Goal: Task Accomplishment & Management: Manage account settings

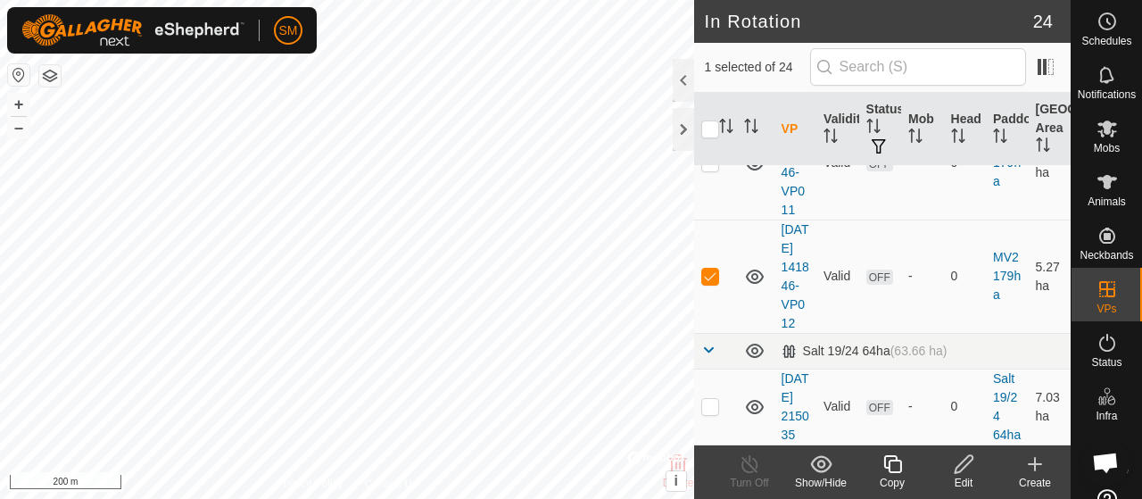
scroll to position [3545, 0]
click at [705, 272] on p-checkbox at bounding box center [710, 275] width 18 height 14
checkbox input "false"
click at [714, 169] on p-checkbox at bounding box center [710, 162] width 18 height 14
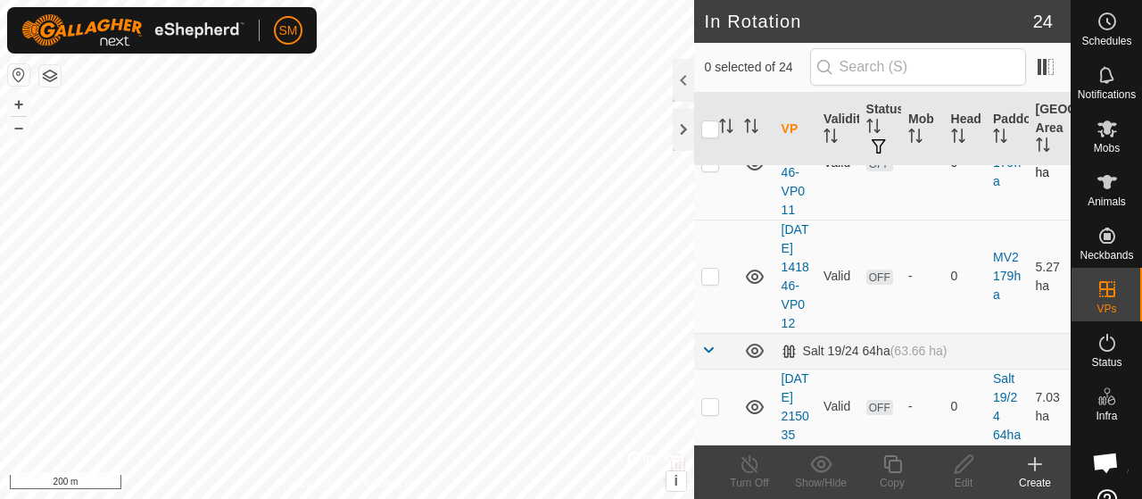
checkbox input "true"
click at [961, 470] on icon at bounding box center [963, 464] width 18 height 18
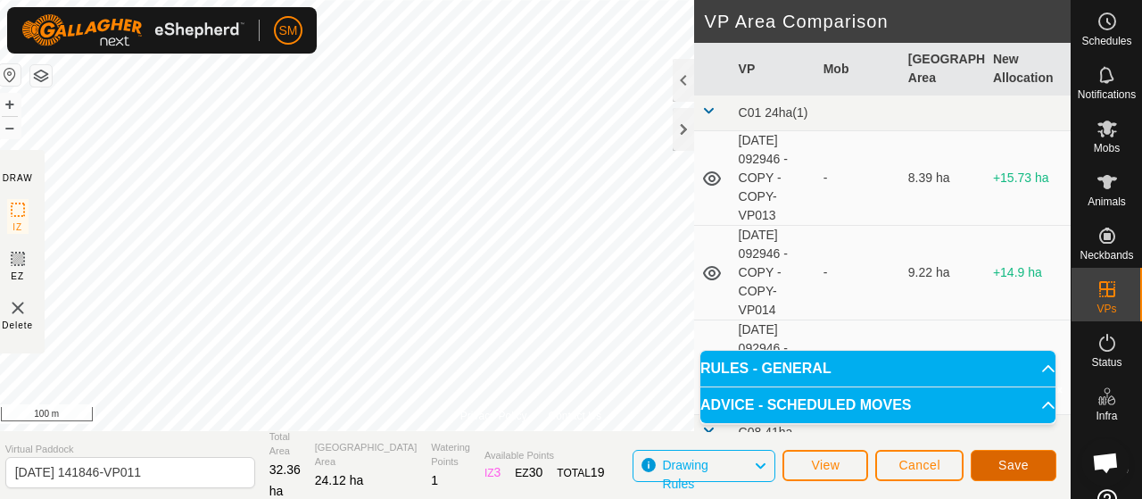
click at [1019, 468] on span "Save" at bounding box center [1013, 465] width 30 height 14
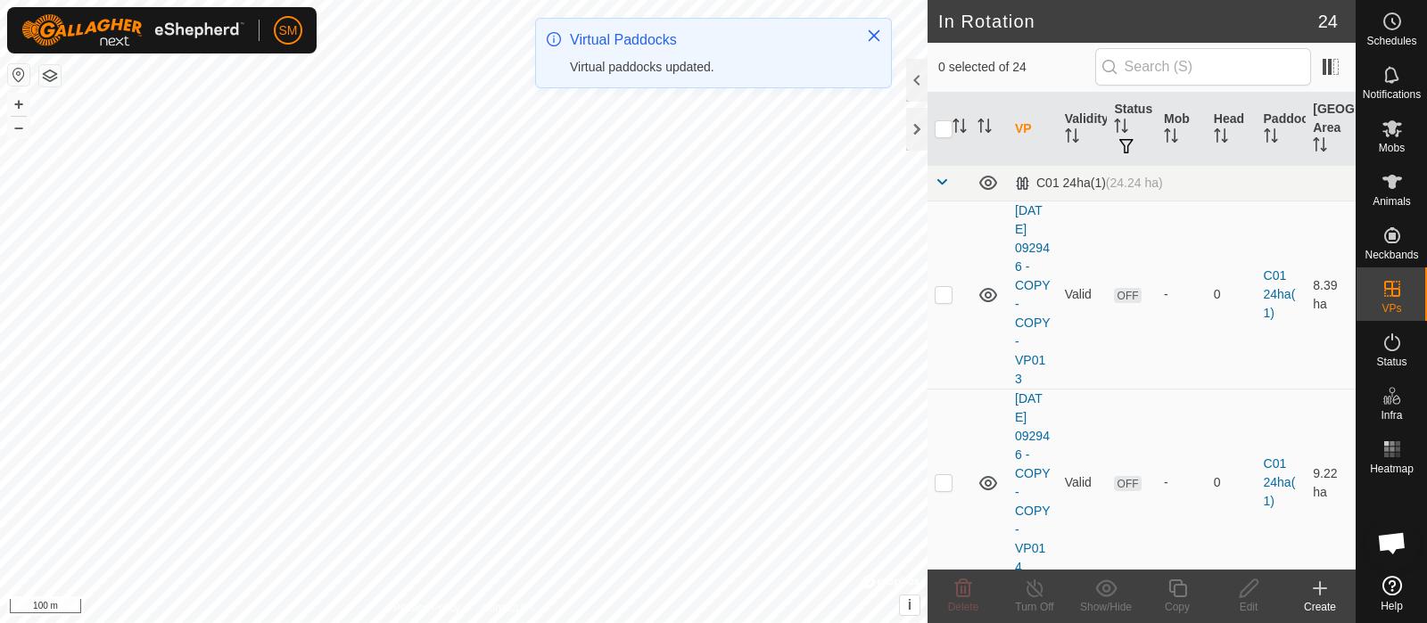
checkbox input "true"
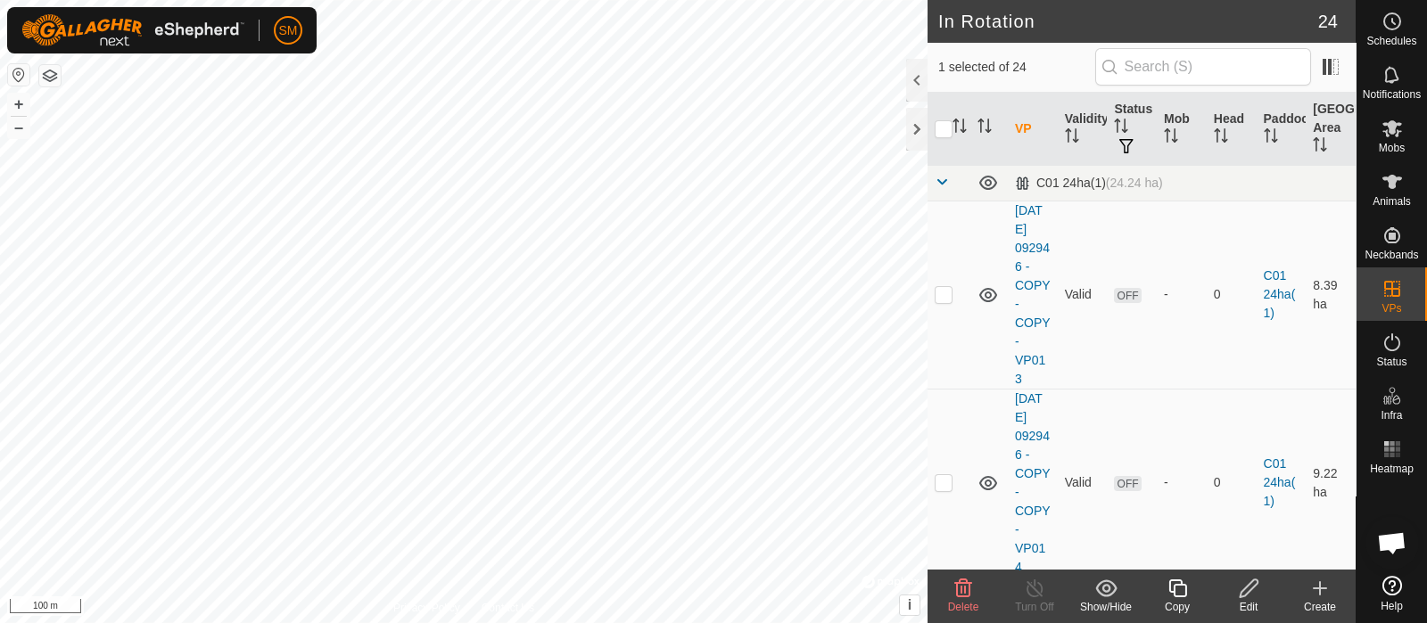
click at [1141, 498] on div "Copy" at bounding box center [1177, 607] width 71 height 16
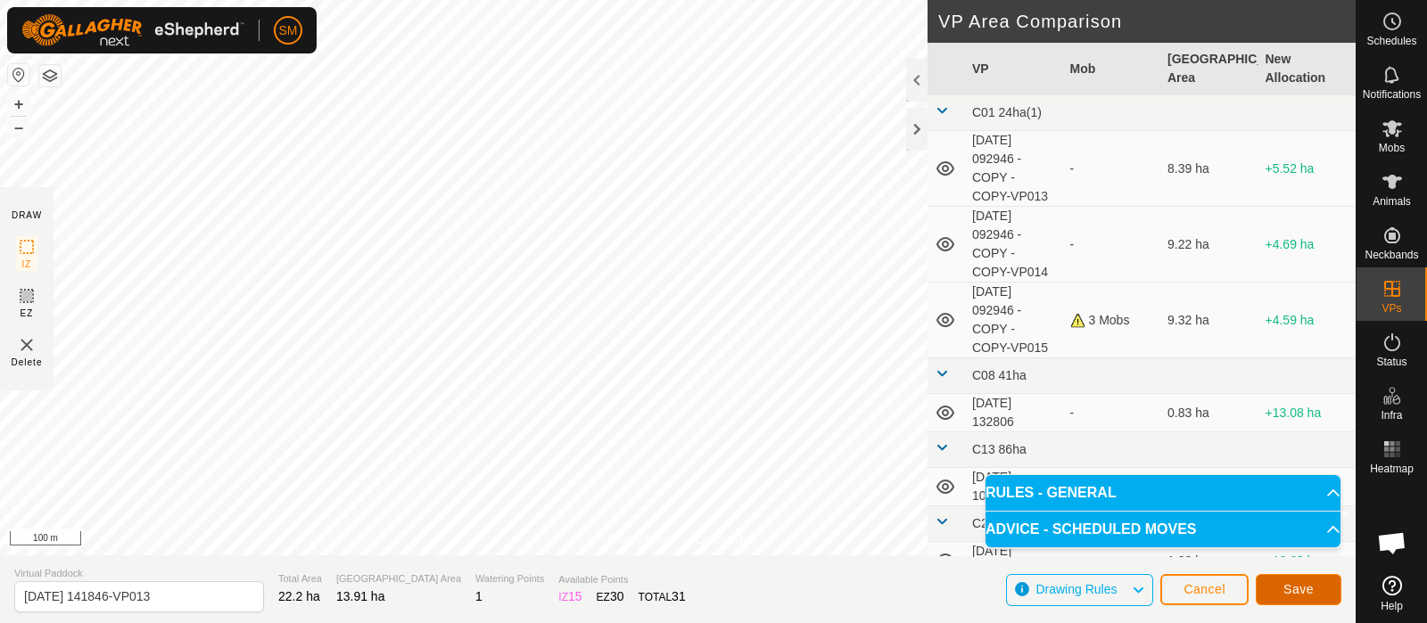
click at [1141, 498] on button "Save" at bounding box center [1299, 589] width 86 height 31
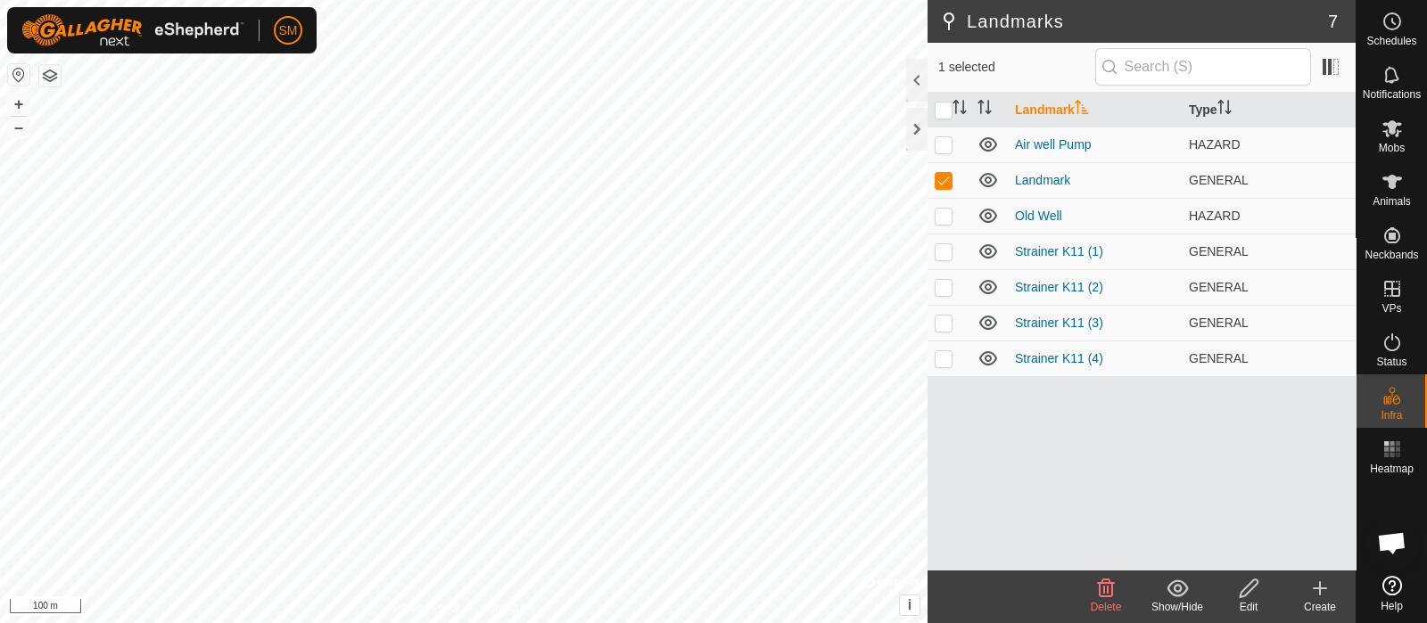
click at [1110, 498] on icon at bounding box center [1105, 588] width 21 height 21
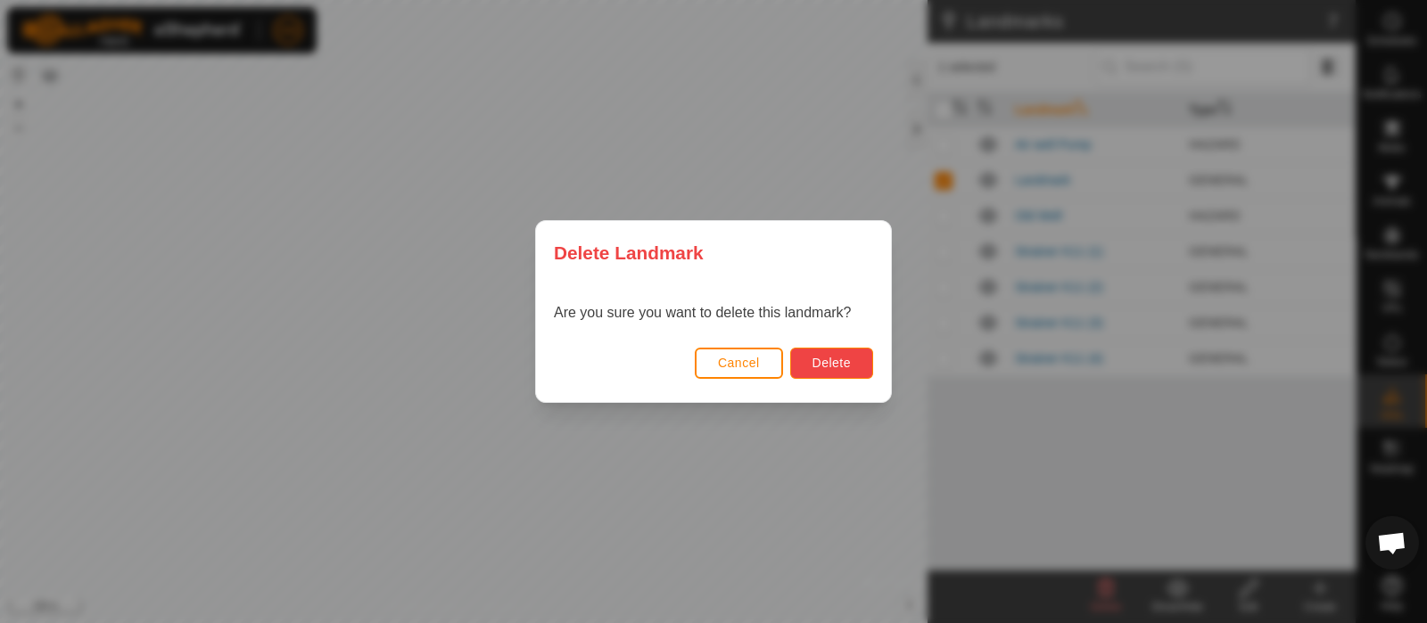
click at [854, 360] on button "Delete" at bounding box center [831, 363] width 83 height 31
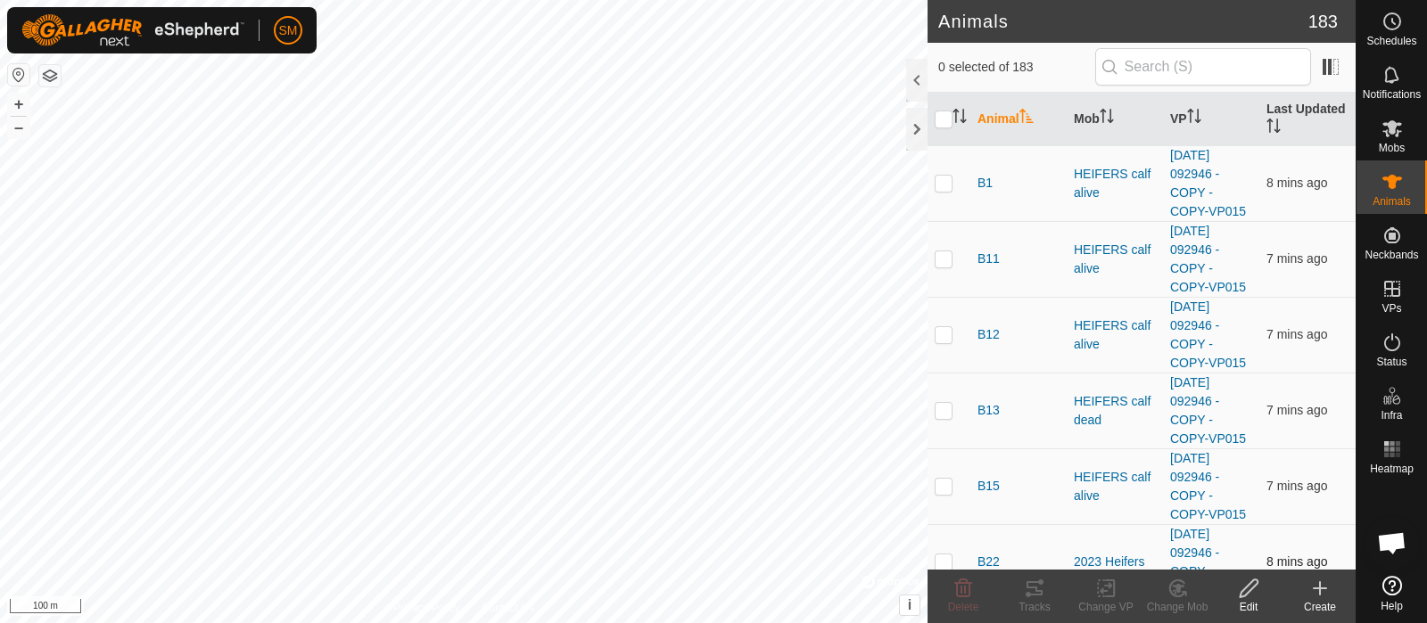
click at [941, 486] on p-checkbox at bounding box center [944, 486] width 18 height 14
checkbox input "true"
click at [1048, 498] on div "Tracks" at bounding box center [1034, 607] width 71 height 16
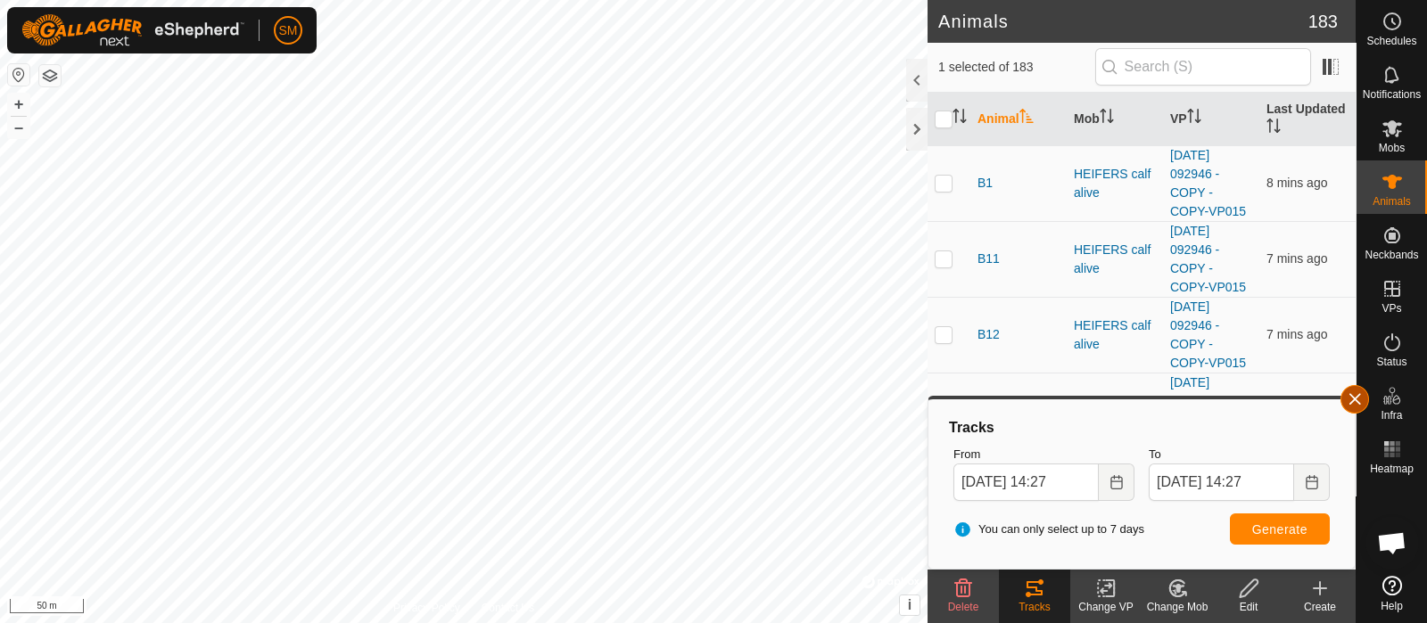
click at [1141, 398] on span "button" at bounding box center [1355, 399] width 14 height 14
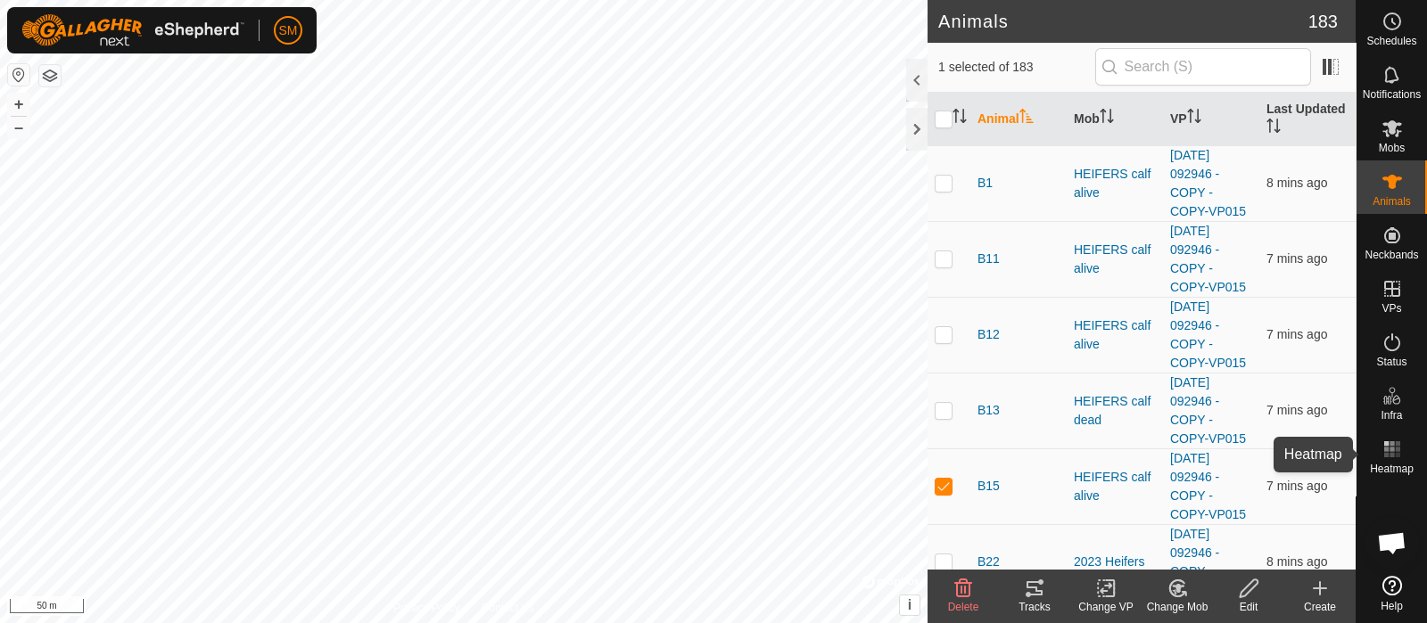
click at [1141, 454] on rect at bounding box center [1397, 455] width 4 height 4
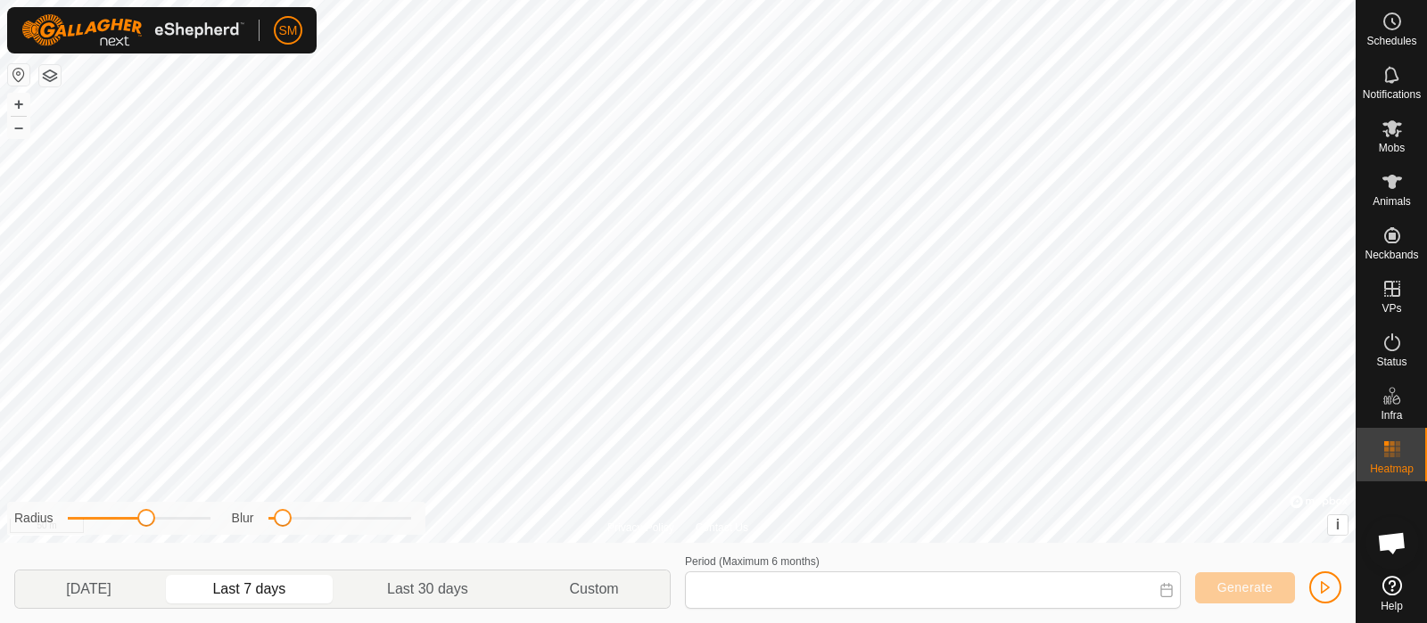
type input "[DATE] - [DATE]"
click at [1141, 498] on span "button" at bounding box center [1325, 588] width 14 height 14
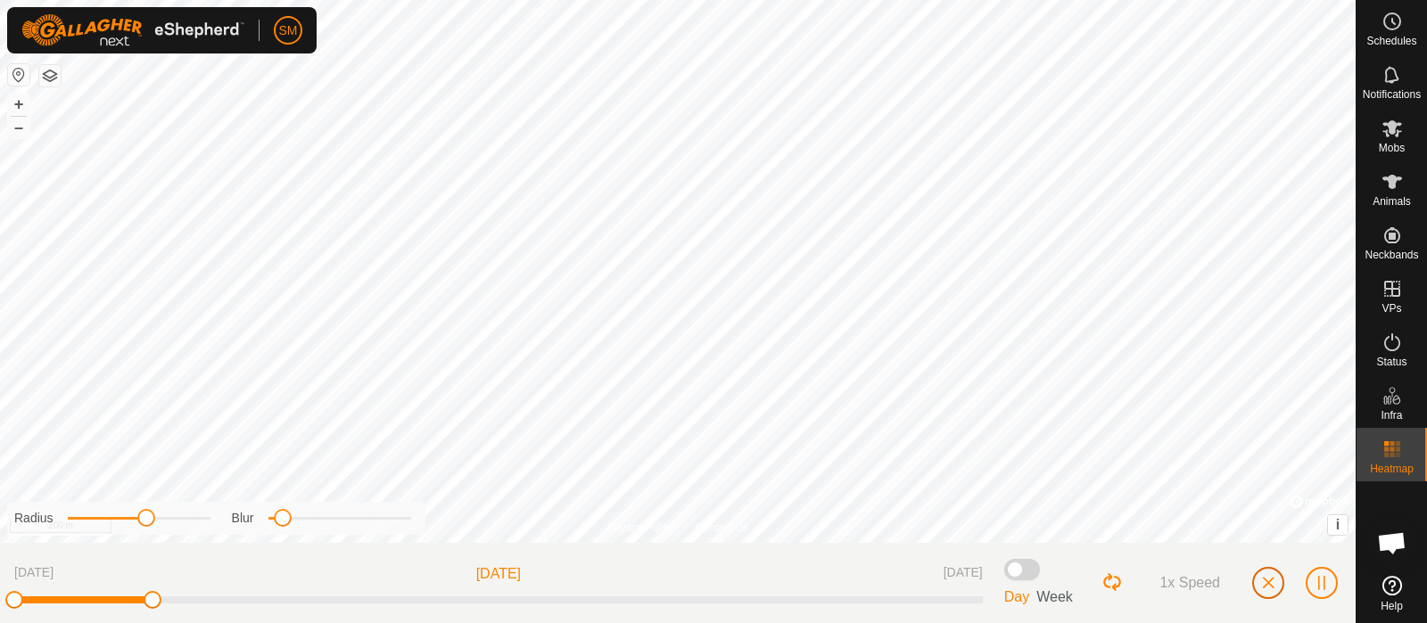
click at [1141, 498] on button "button" at bounding box center [1268, 583] width 32 height 32
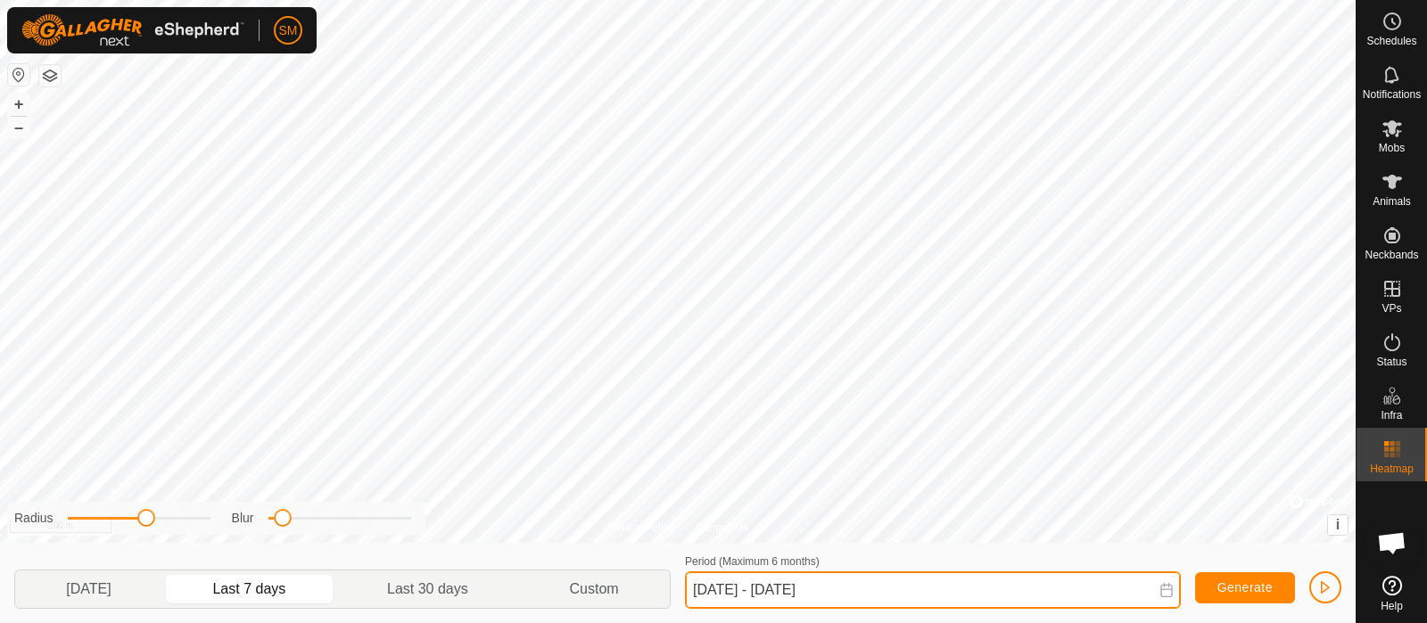
click at [1141, 498] on input "[DATE] - [DATE]" at bounding box center [933, 590] width 496 height 37
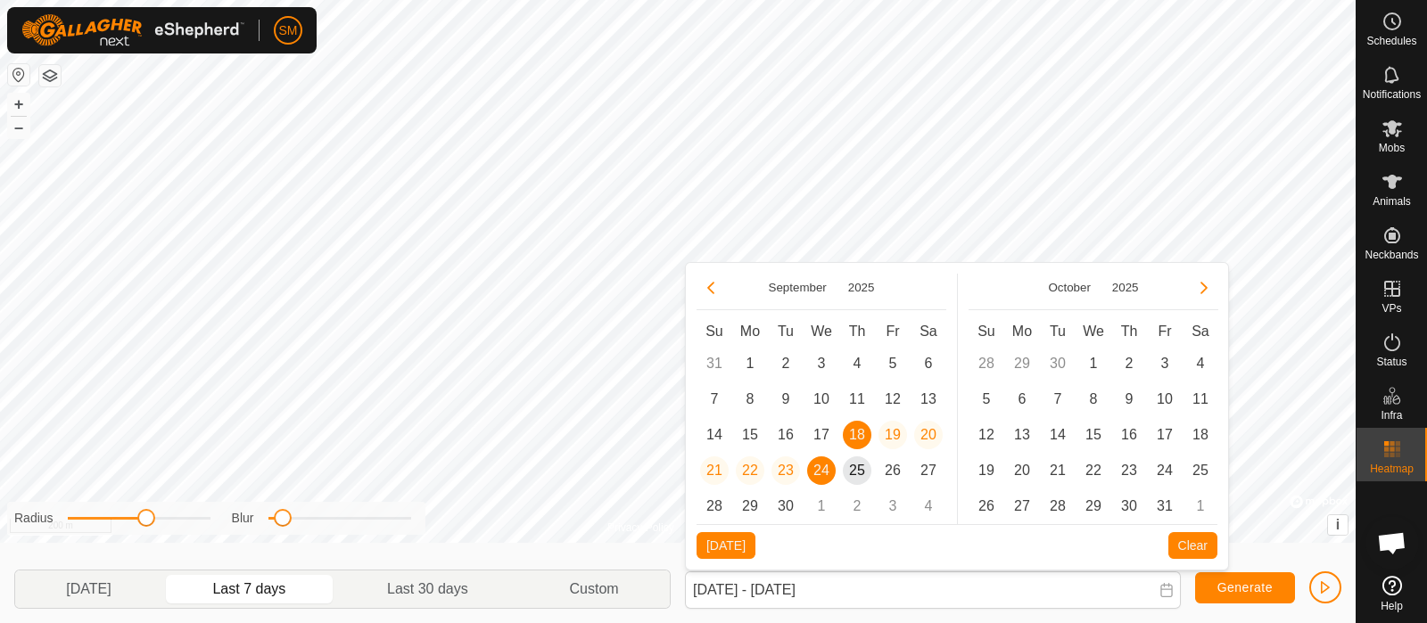
click at [1141, 498] on icon at bounding box center [1166, 590] width 12 height 14
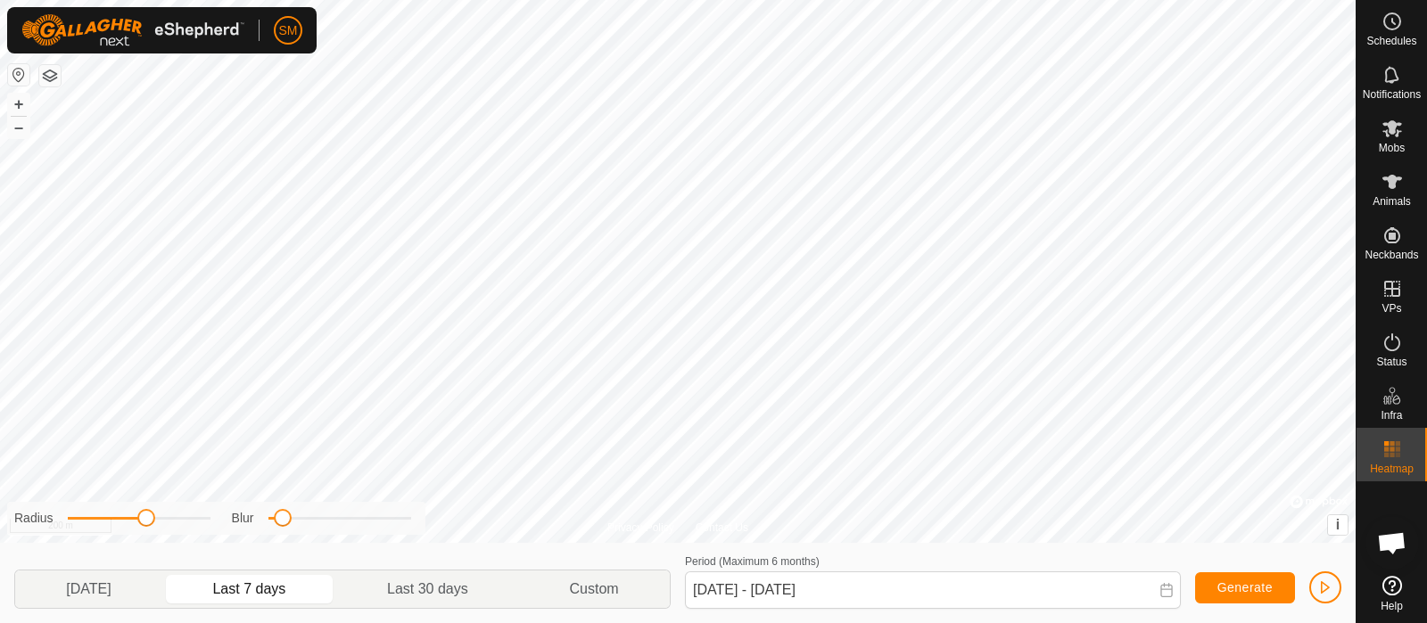
click at [1141, 498] on icon at bounding box center [1166, 590] width 12 height 14
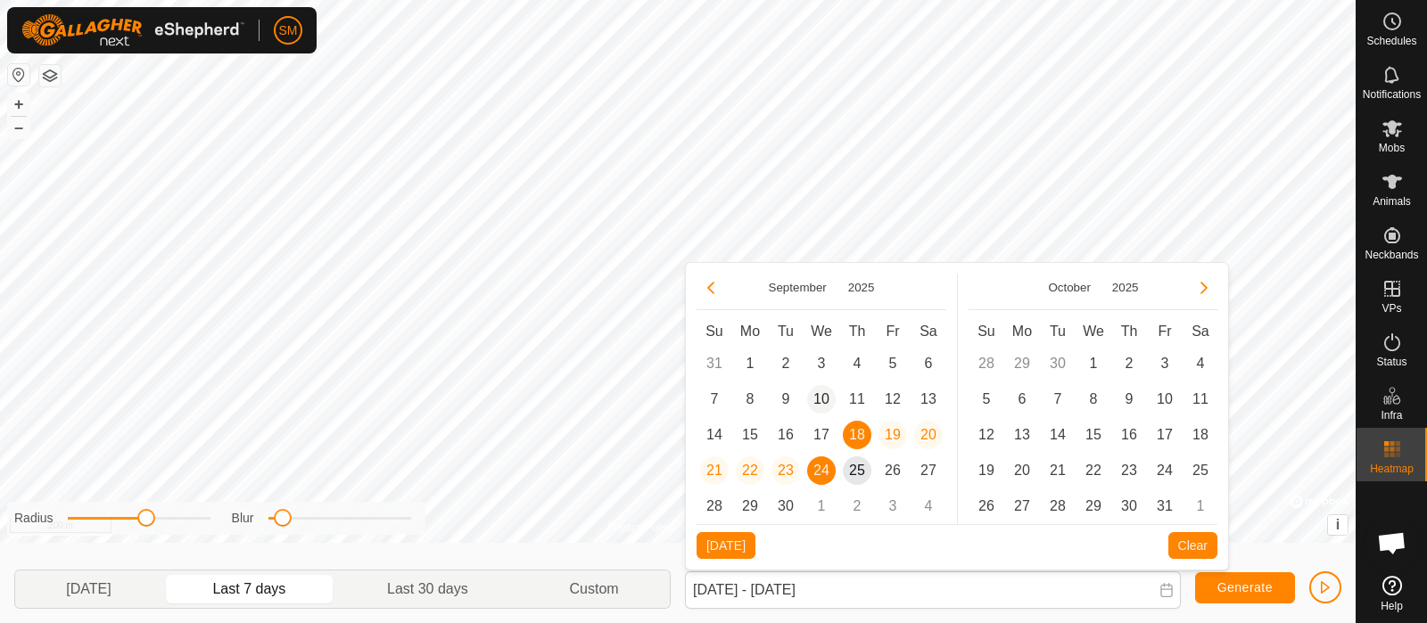
click at [825, 408] on span "10" at bounding box center [821, 399] width 29 height 29
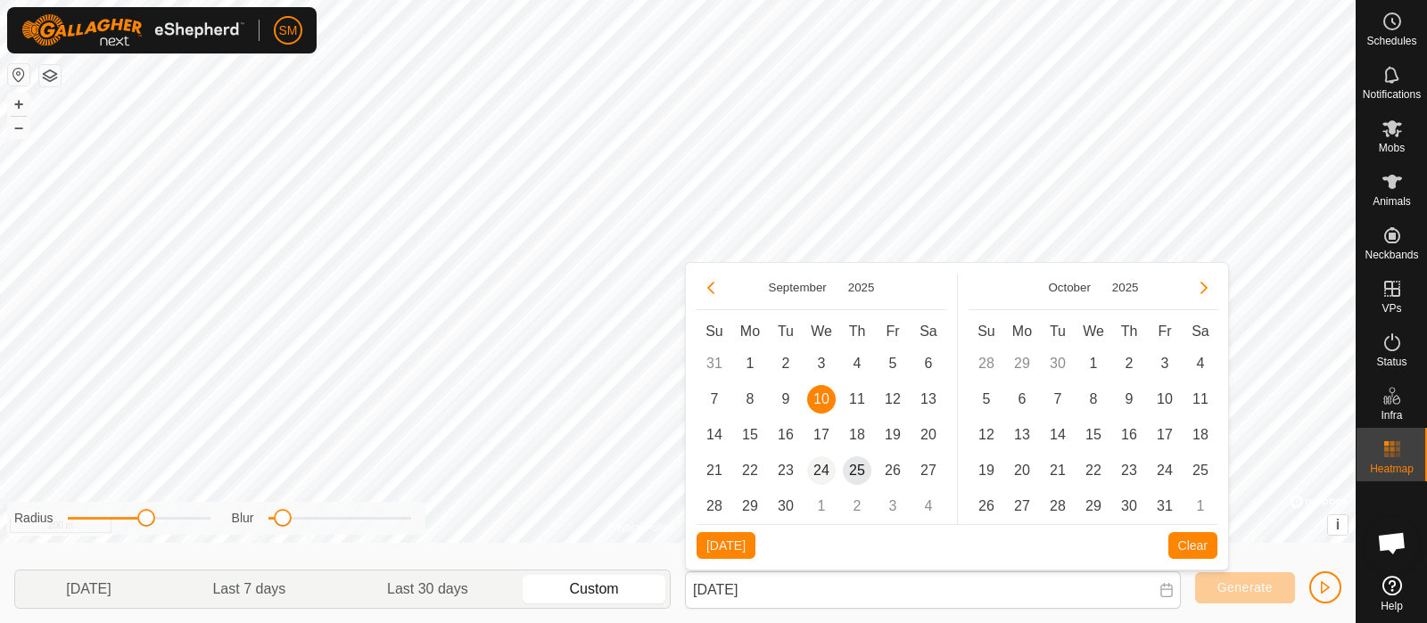
click at [828, 473] on span "24" at bounding box center [821, 471] width 29 height 29
type input "[DATE] - [DATE]"
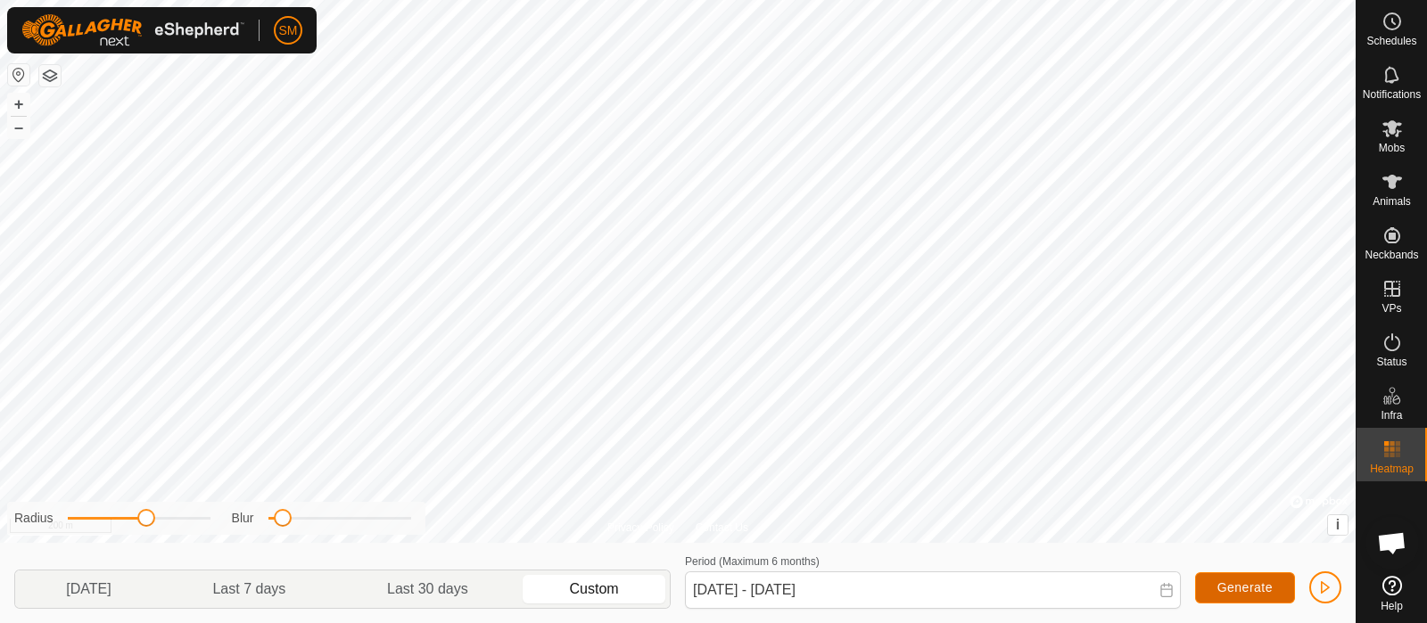
click at [1141, 498] on button "Generate" at bounding box center [1245, 588] width 100 height 31
click at [1141, 498] on button "button" at bounding box center [1325, 588] width 32 height 32
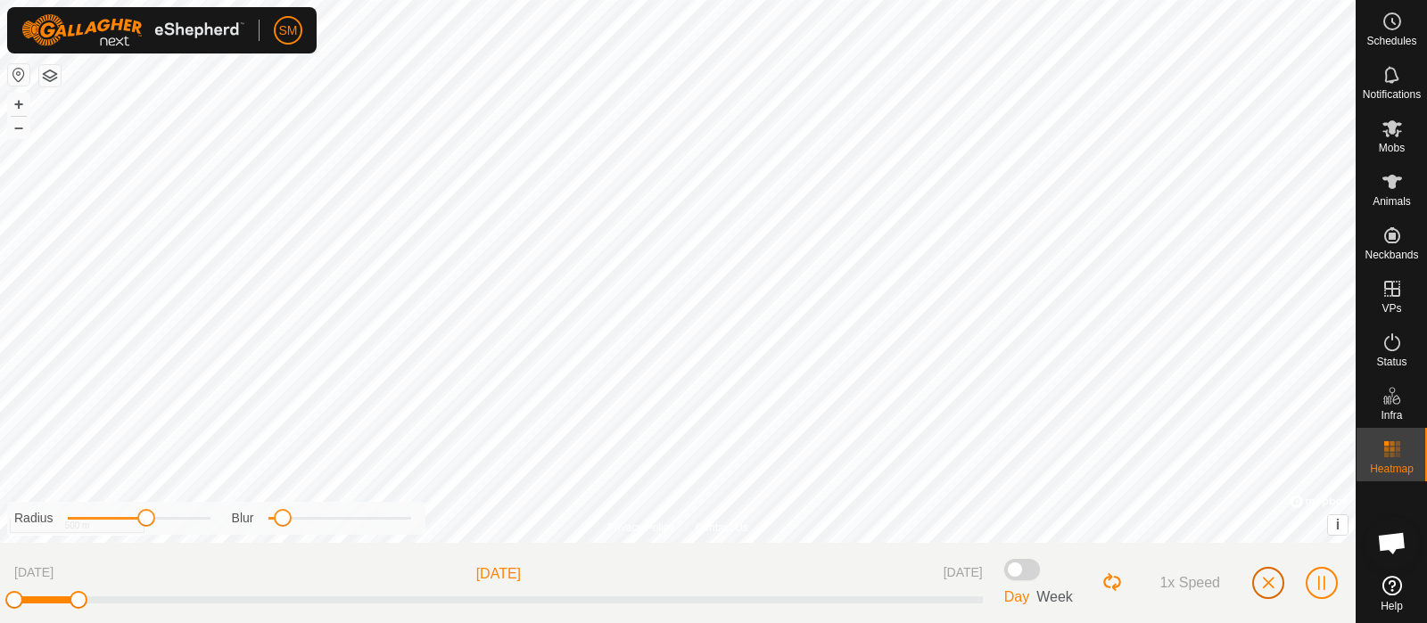
click at [1141, 498] on span "button" at bounding box center [1268, 583] width 14 height 14
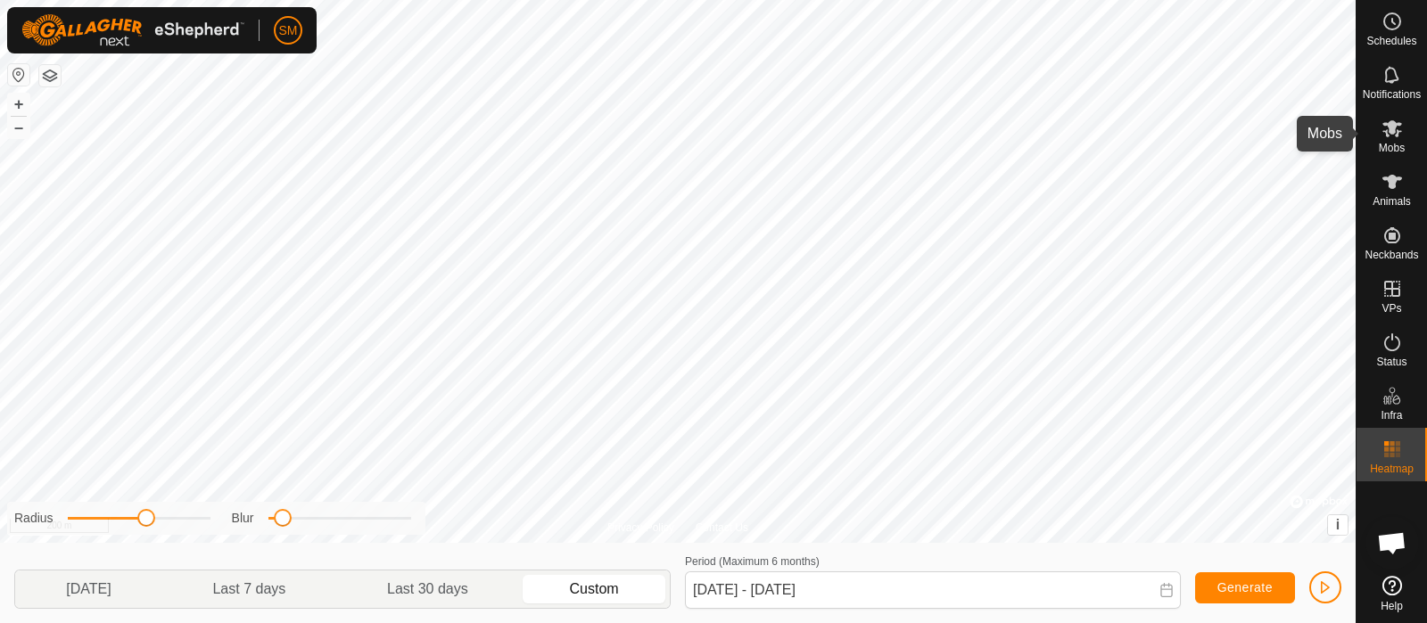
click at [1141, 133] on es-mob-svg-icon at bounding box center [1392, 128] width 32 height 29
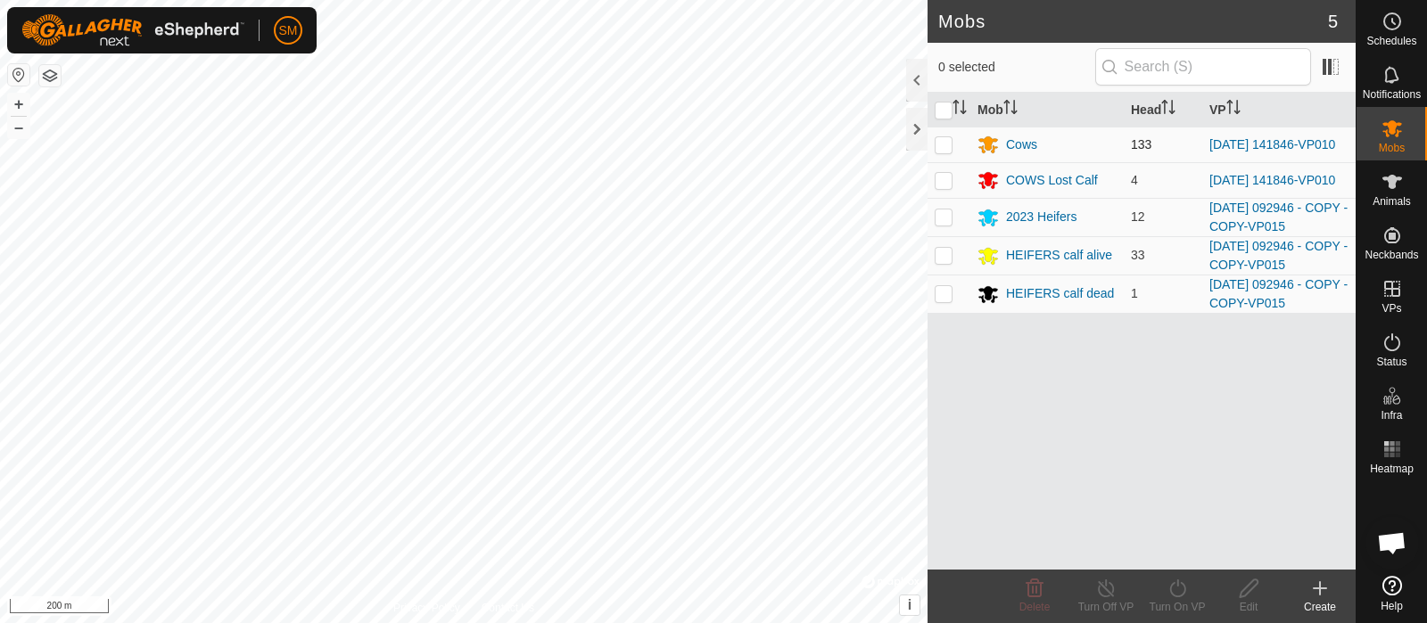
click at [946, 151] on p-checkbox at bounding box center [944, 144] width 18 height 14
checkbox input "true"
click at [943, 187] on p-checkbox at bounding box center [944, 180] width 18 height 14
checkbox input "true"
click at [1141, 498] on turn-on-svg-icon at bounding box center [1177, 588] width 71 height 21
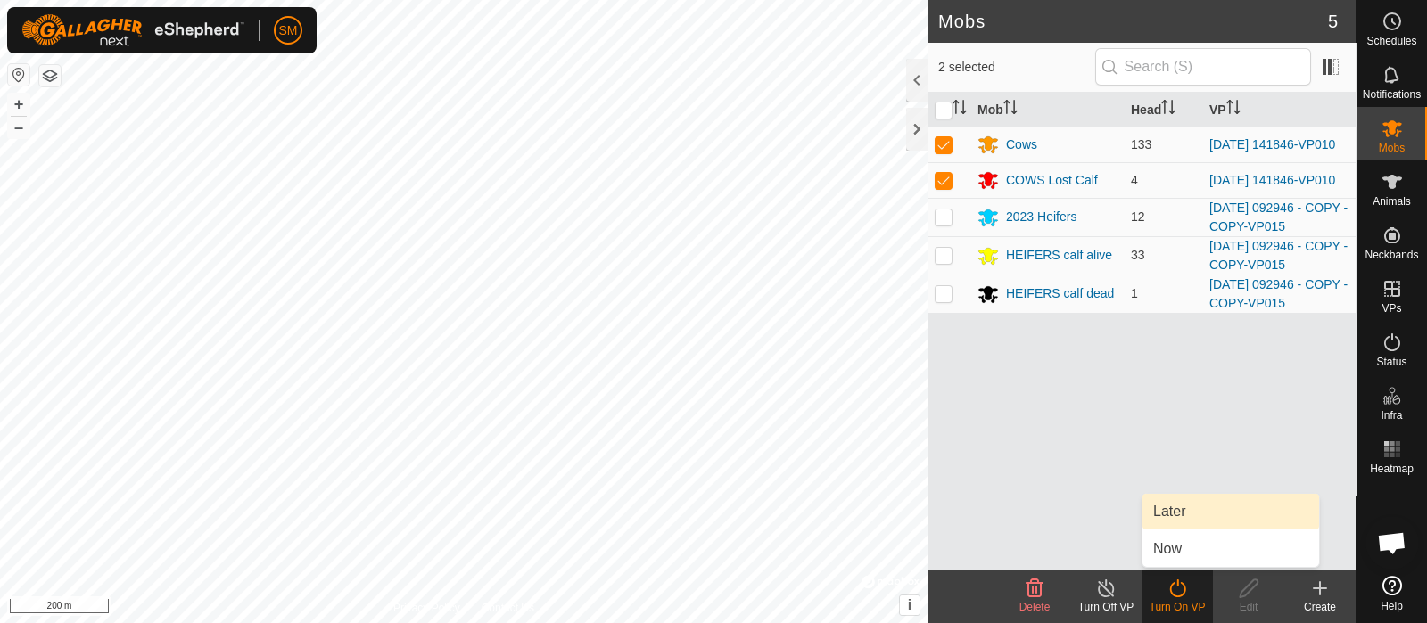
click at [1141, 498] on link "Later" at bounding box center [1231, 512] width 177 height 36
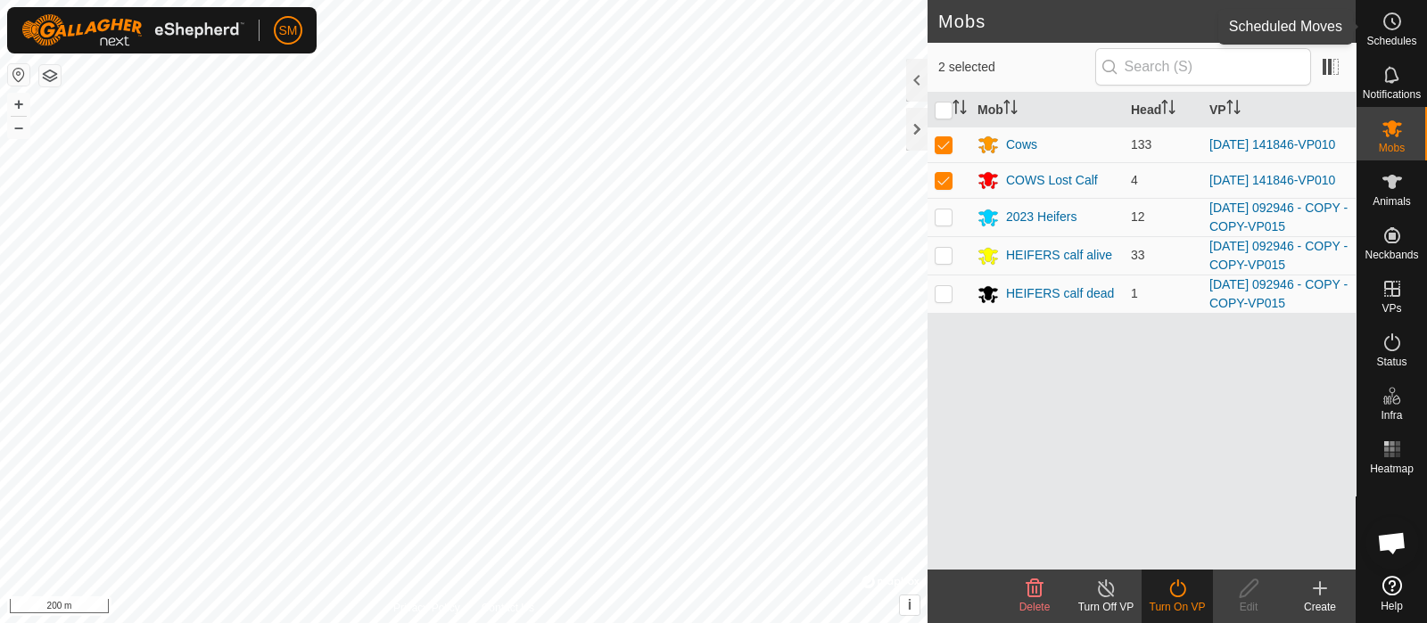
click at [1141, 17] on es-schedule-vp-svg-icon at bounding box center [1392, 21] width 32 height 29
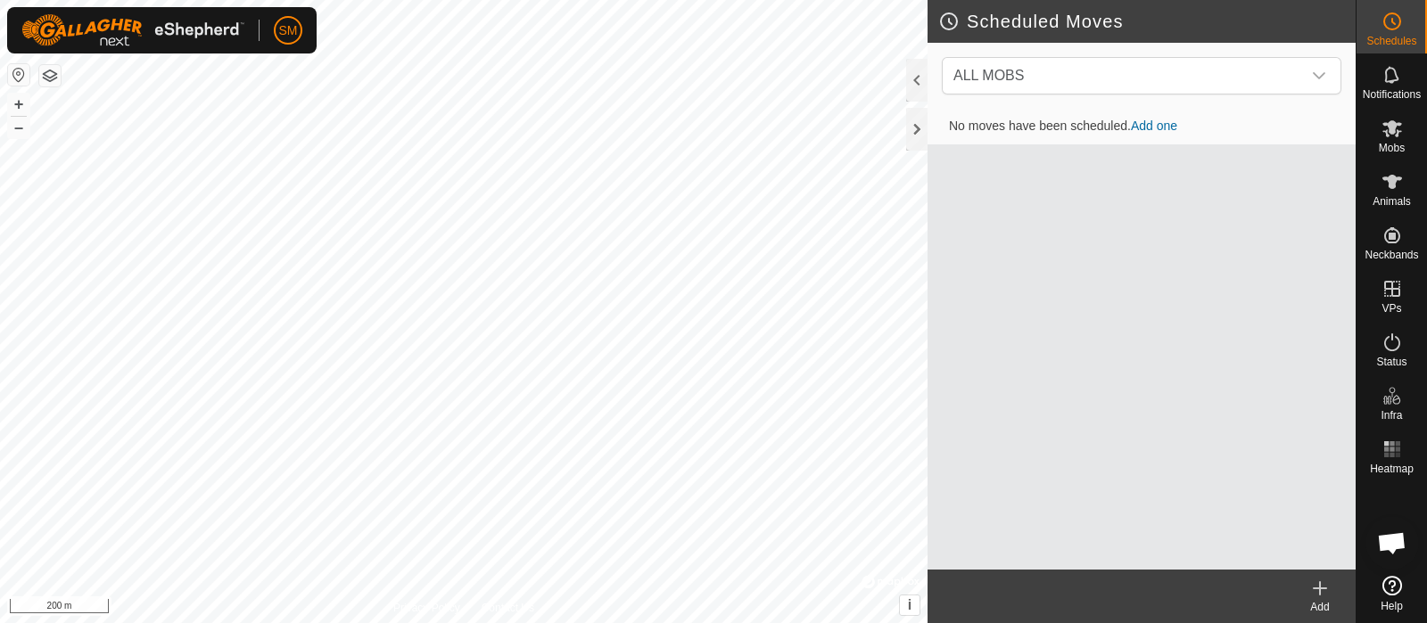
click at [1141, 128] on link "Add one" at bounding box center [1154, 126] width 46 height 14
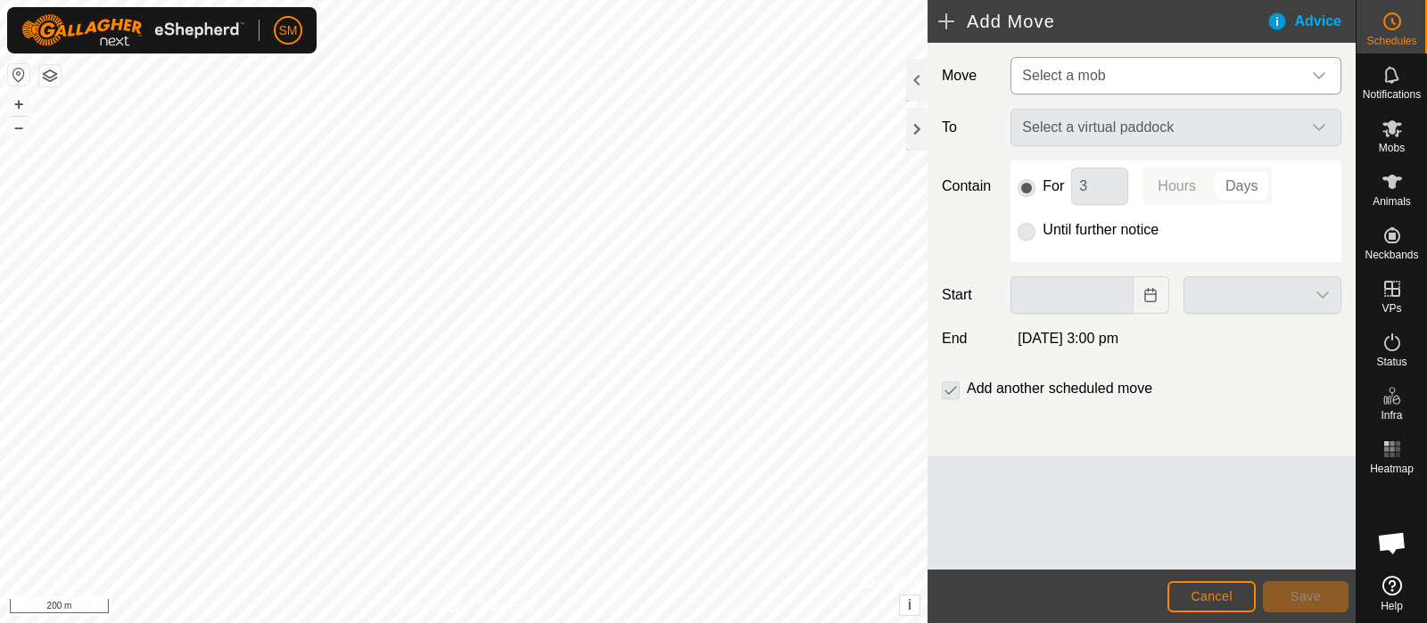
click at [1141, 84] on span "Select a mob" at bounding box center [1158, 76] width 286 height 36
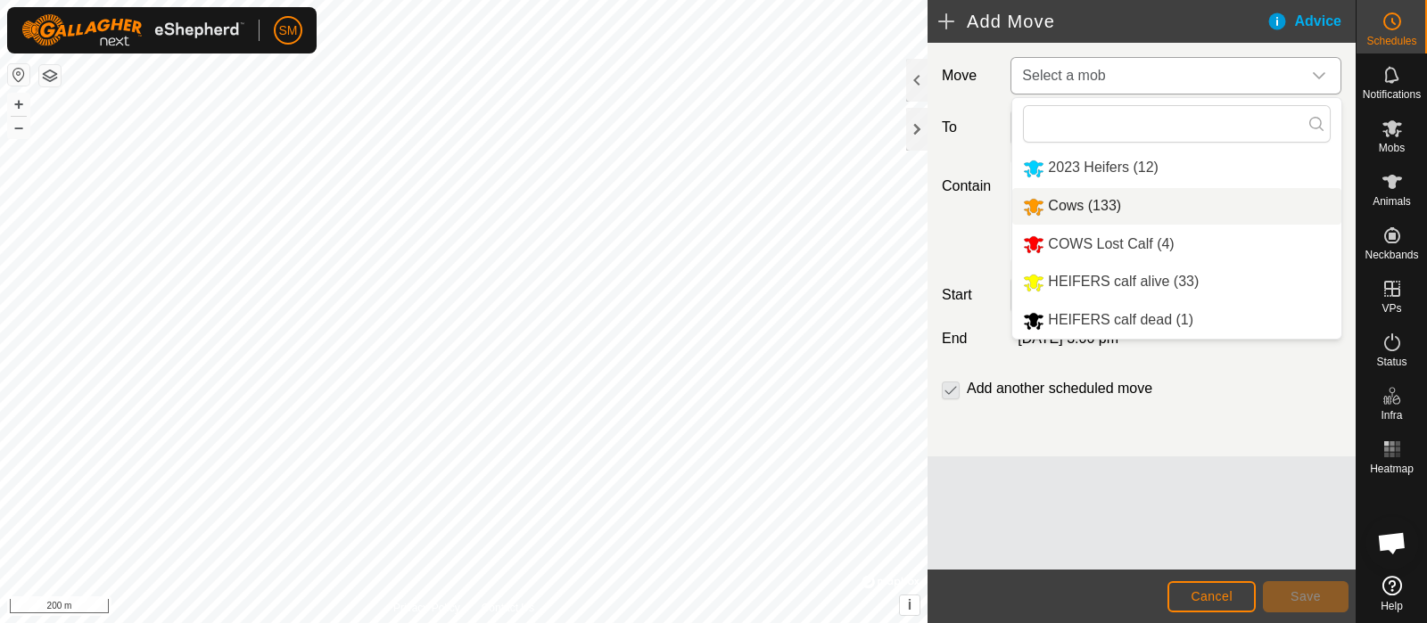
click at [1085, 202] on span "Cows (133)" at bounding box center [1084, 205] width 73 height 15
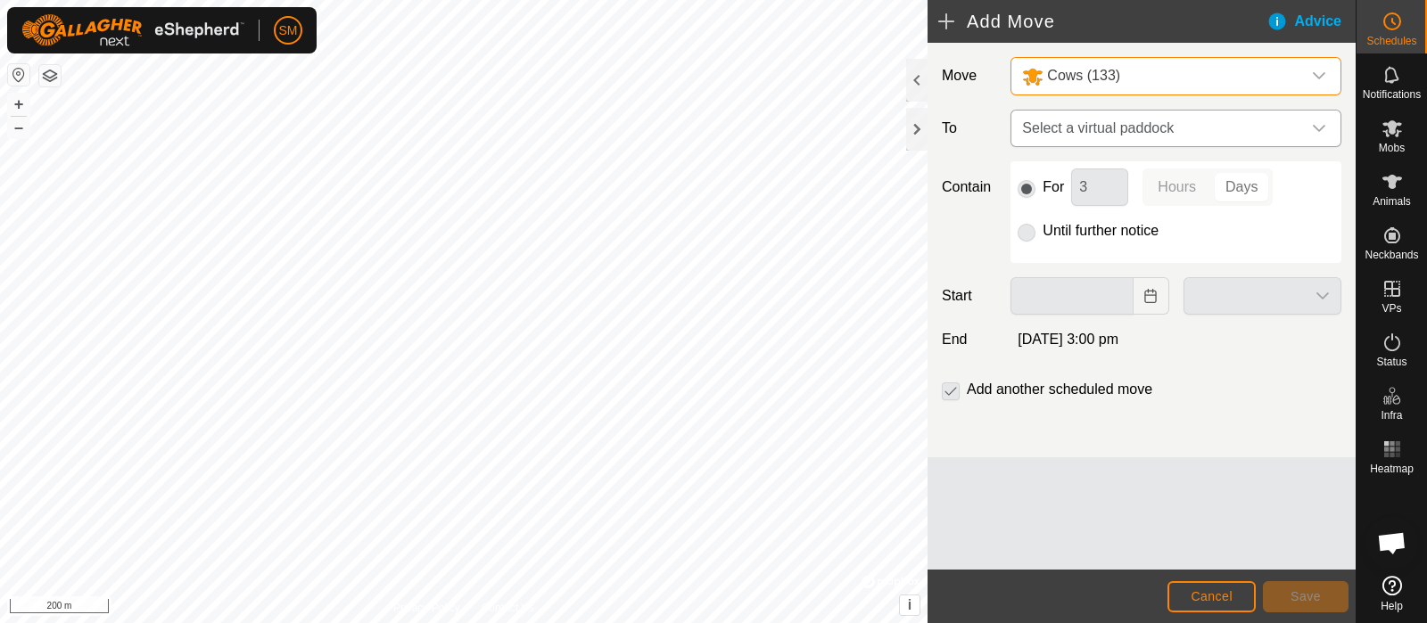
click at [1141, 127] on span "Select a virtual paddock" at bounding box center [1158, 129] width 286 height 36
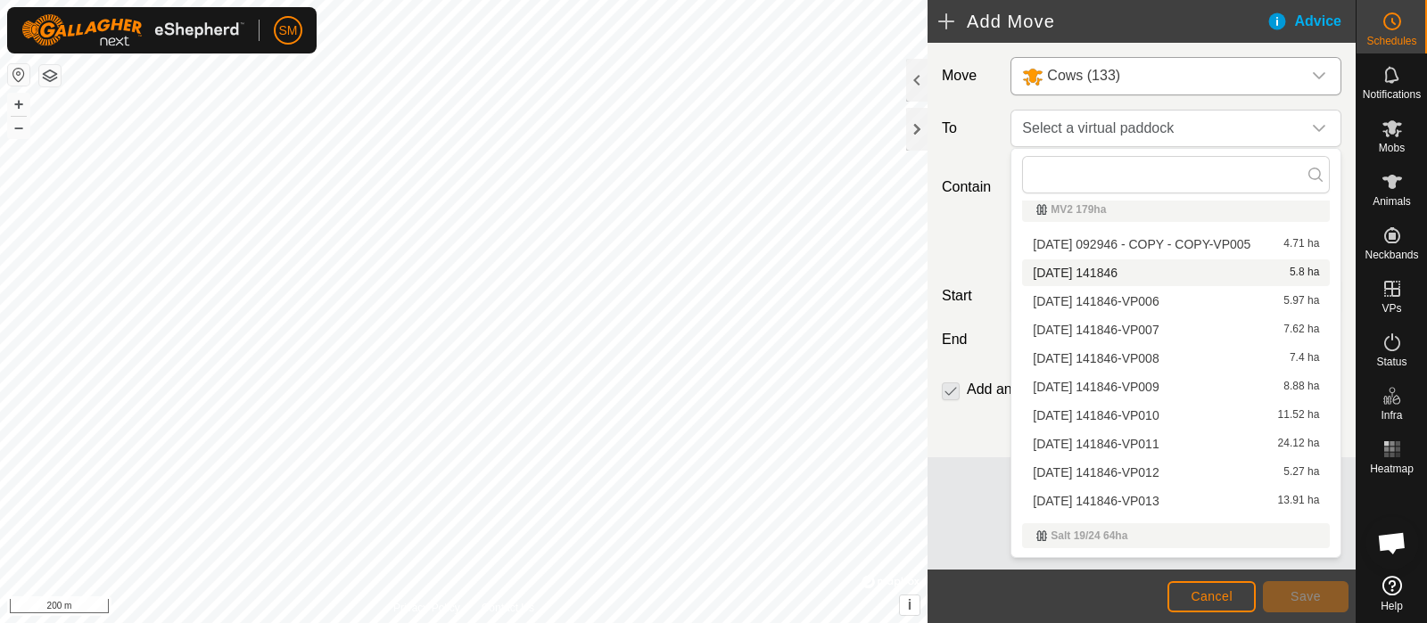
scroll to position [805, 0]
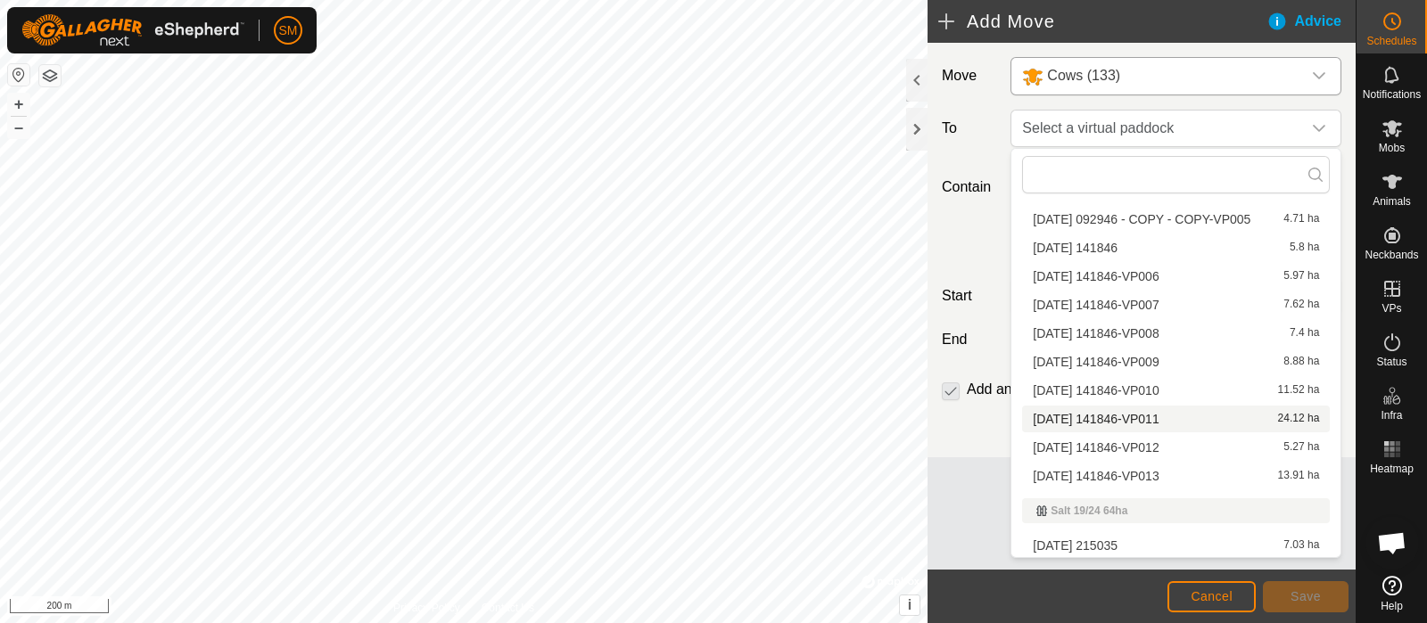
click at [1141, 417] on span "[DATE] 141846-VP011" at bounding box center [1096, 419] width 126 height 12
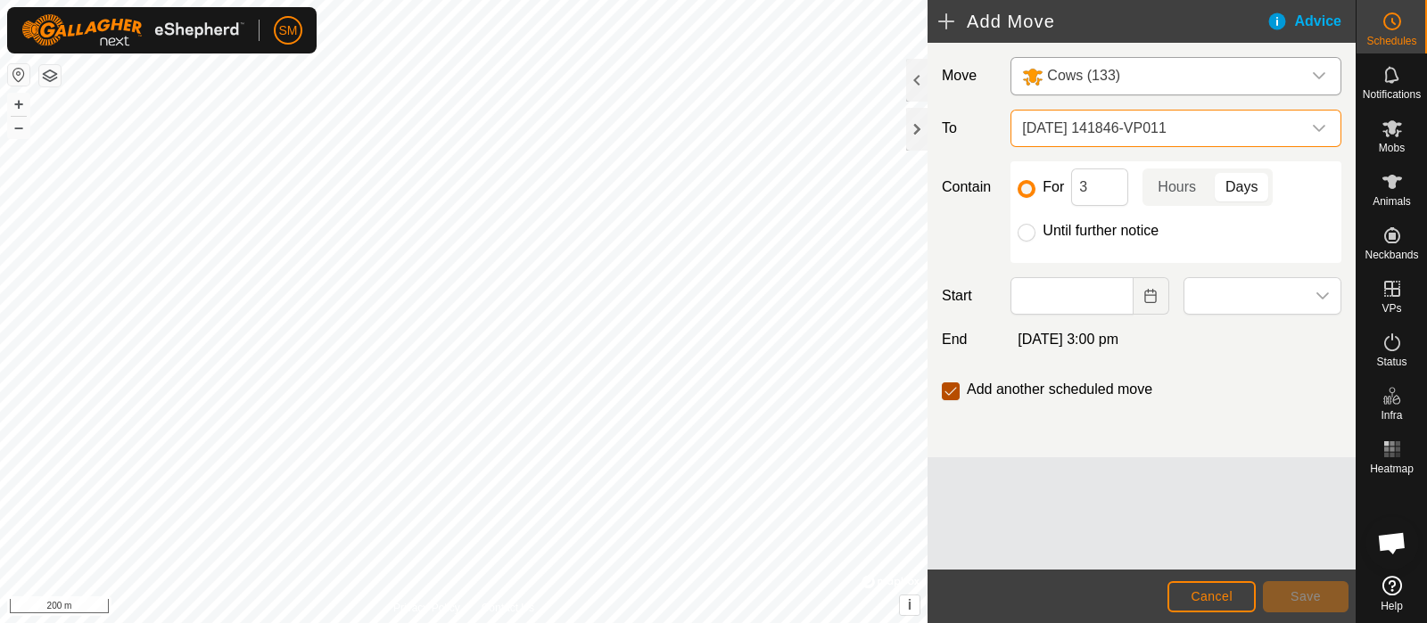
click at [958, 392] on input "checkbox" at bounding box center [951, 392] width 18 height 18
checkbox input "false"
click at [1039, 237] on div "Until further notice" at bounding box center [1176, 230] width 317 height 21
click at [1026, 234] on input "Until further notice" at bounding box center [1027, 233] width 18 height 18
radio input "true"
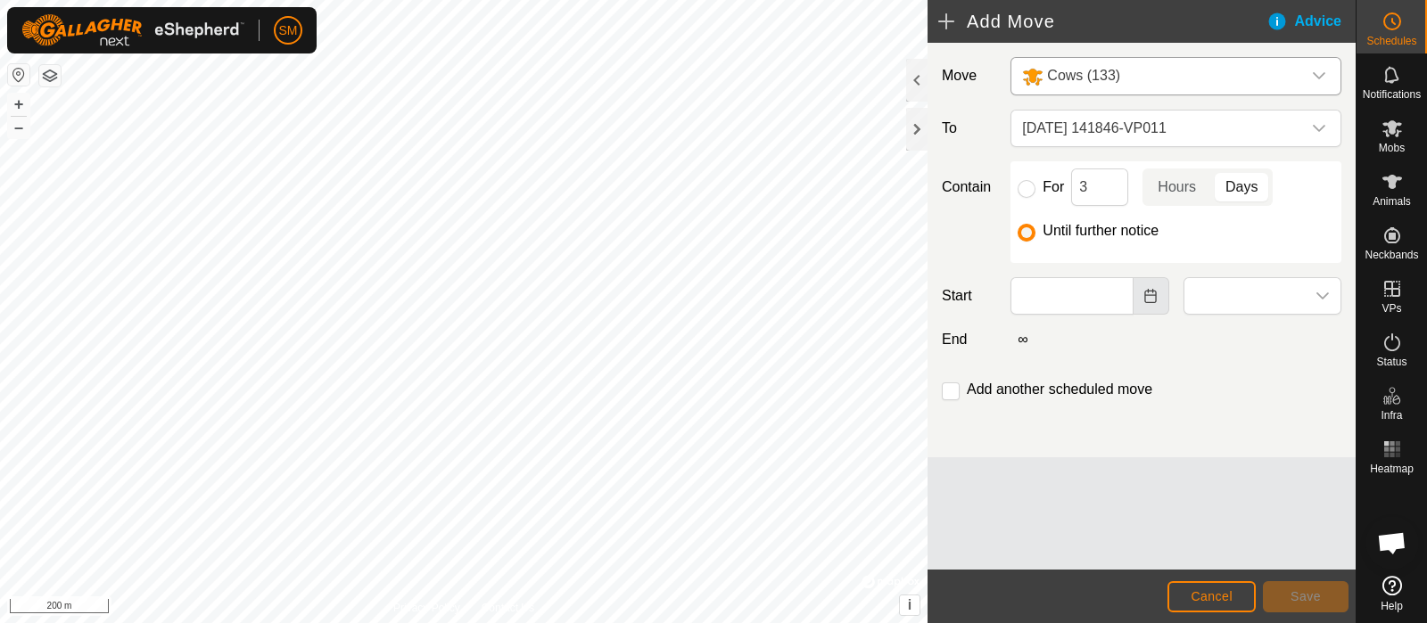
click at [1141, 297] on icon "Choose Date" at bounding box center [1150, 296] width 14 height 14
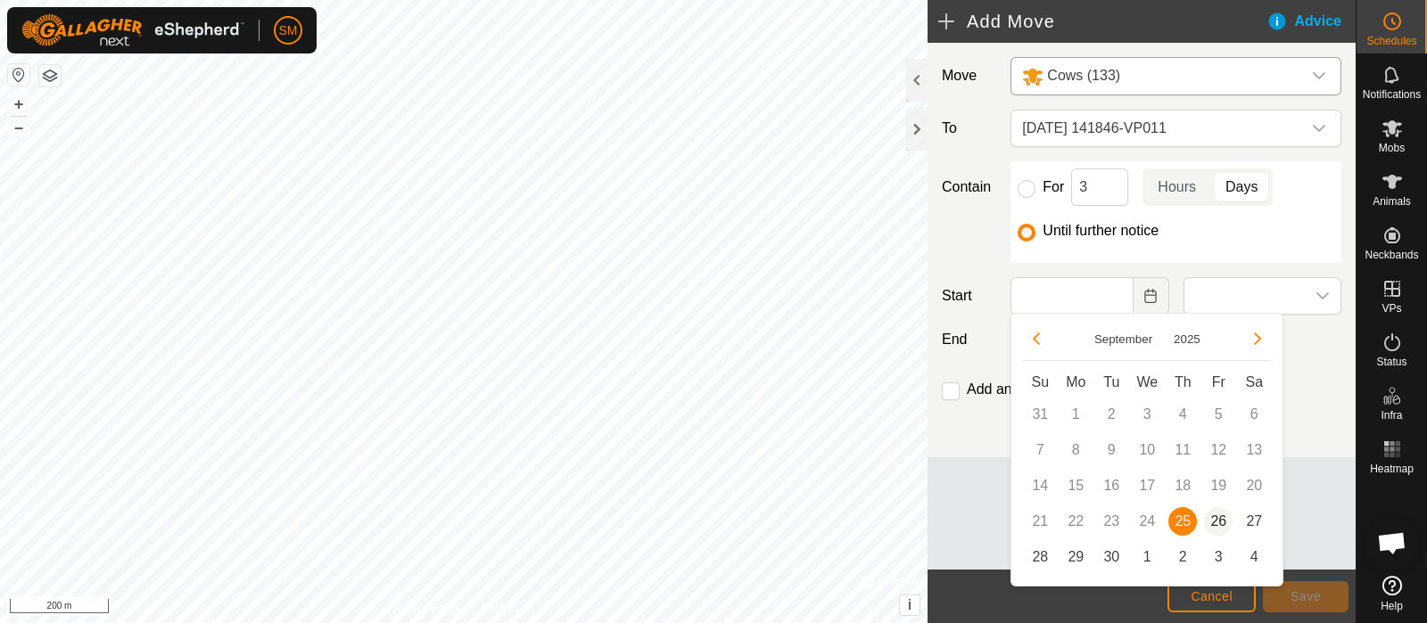
click at [1141, 498] on span "26" at bounding box center [1218, 522] width 29 height 29
type input "[DATE]"
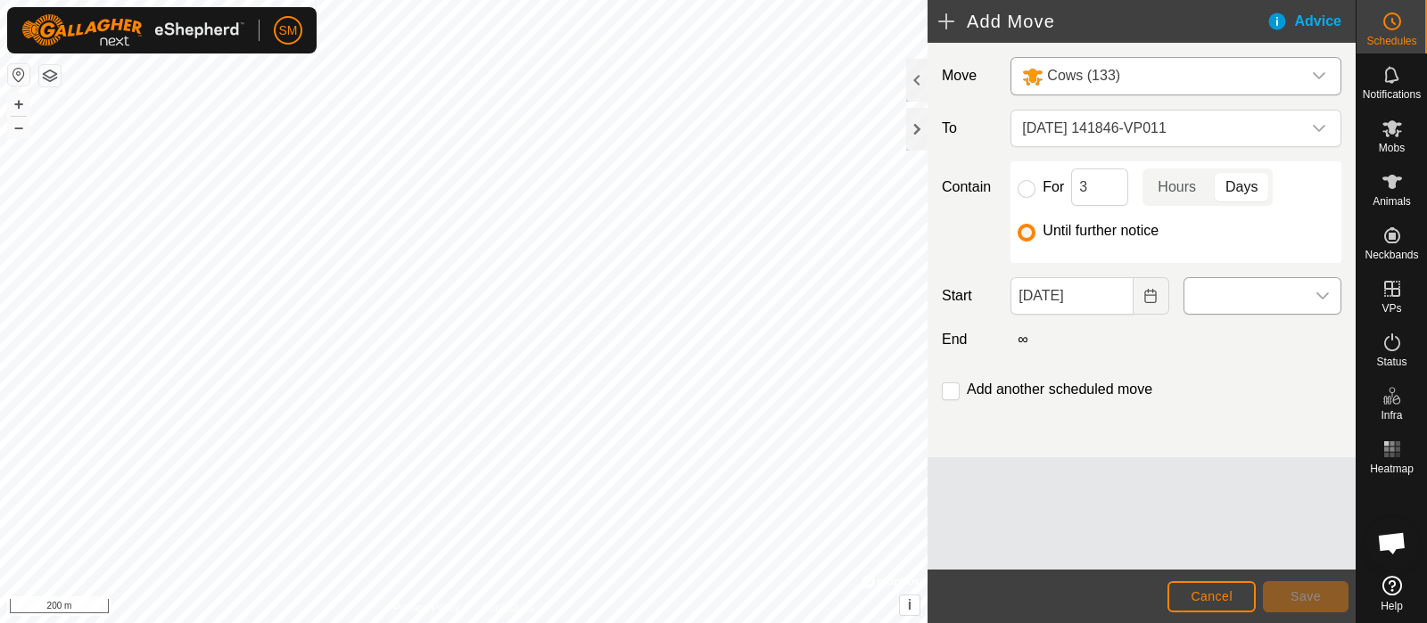
click at [1141, 283] on span at bounding box center [1244, 296] width 120 height 36
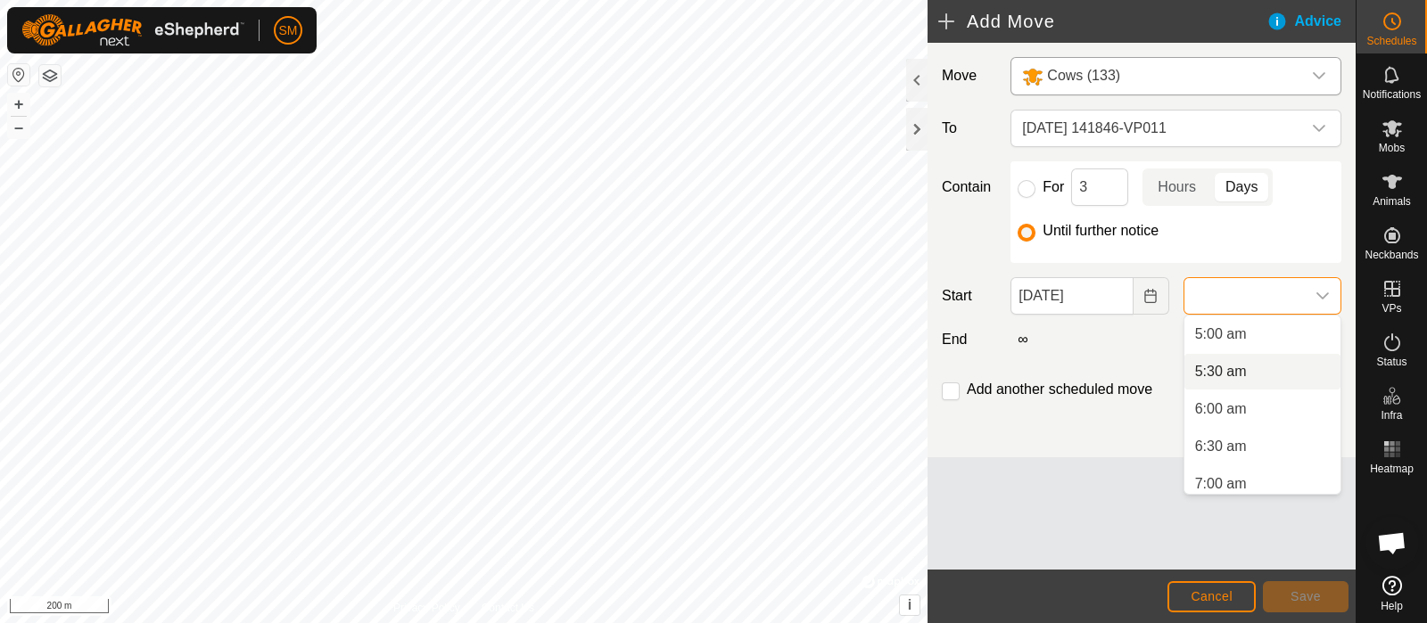
scroll to position [369, 0]
click at [1141, 409] on li "6:00 am" at bounding box center [1262, 414] width 156 height 36
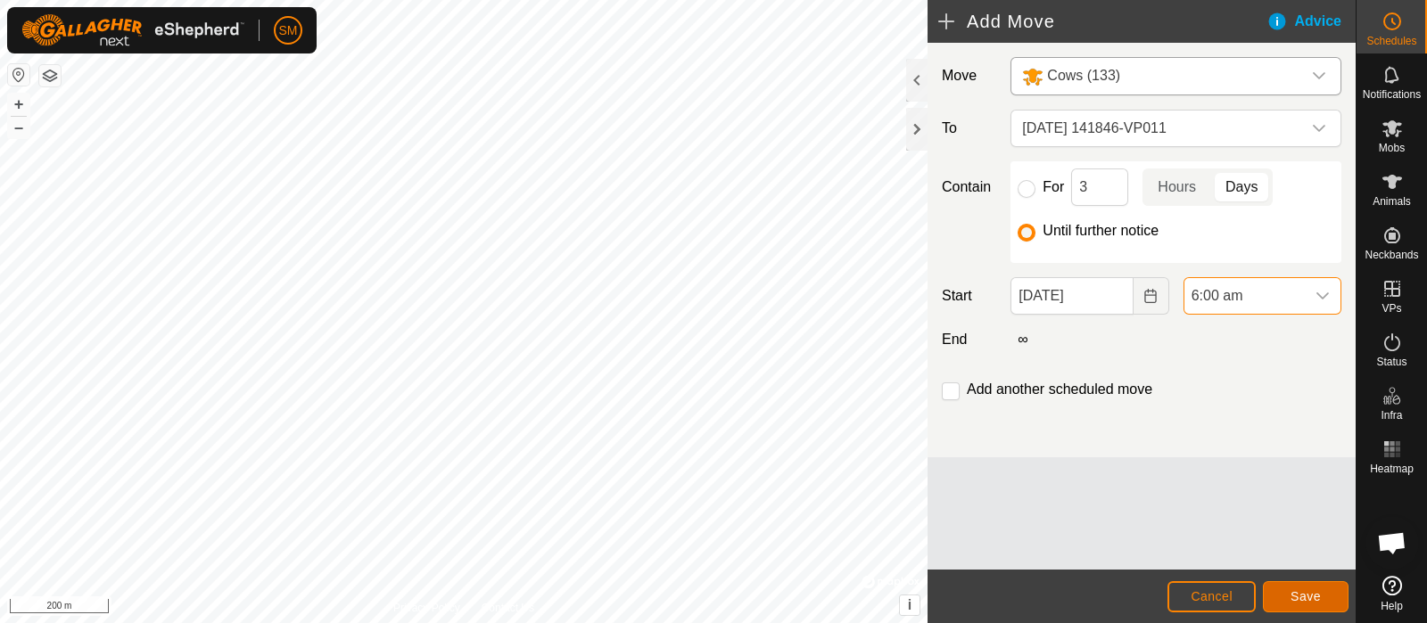
click at [1141, 498] on span "Save" at bounding box center [1306, 597] width 30 height 14
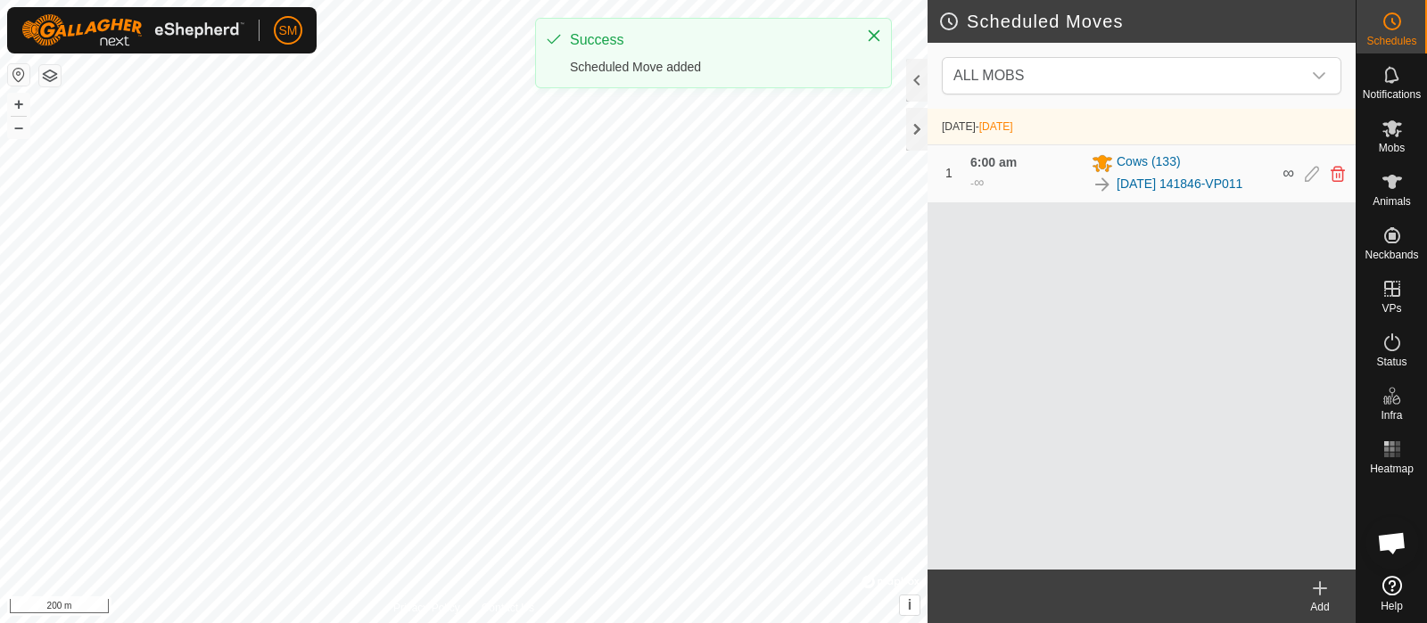
click at [1141, 498] on icon at bounding box center [1319, 588] width 21 height 21
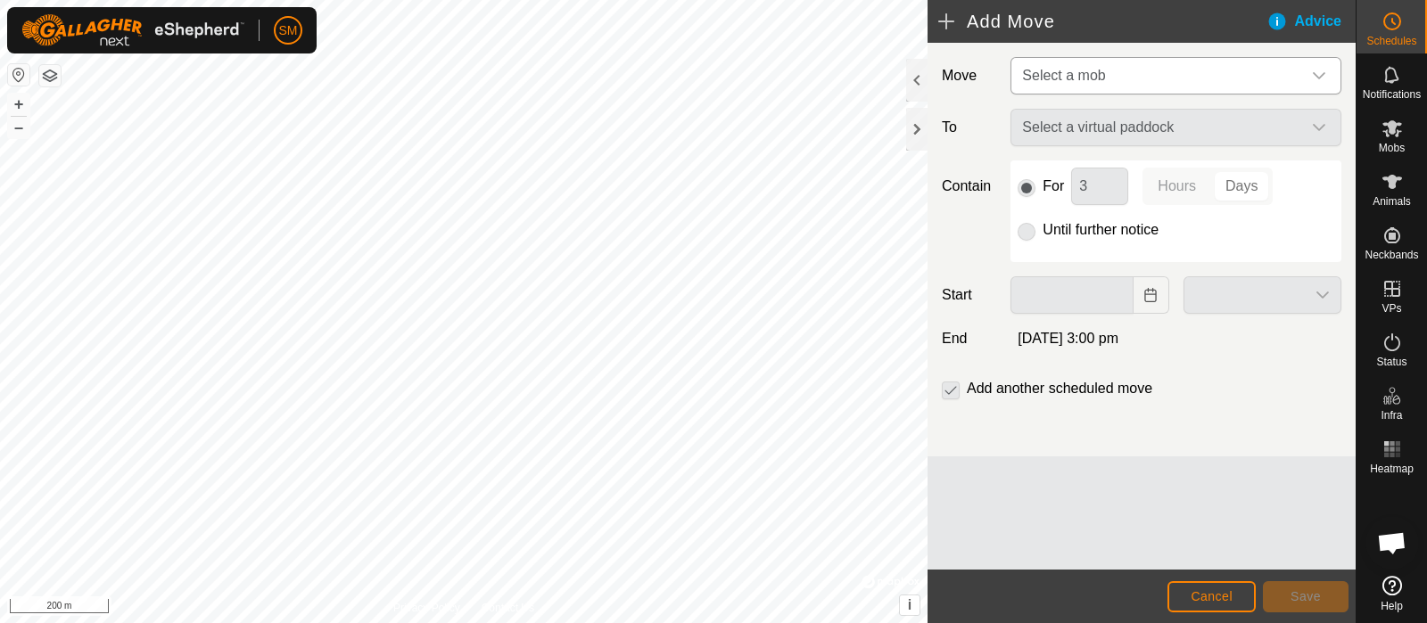
click at [1097, 69] on span "Select a mob" at bounding box center [1063, 75] width 83 height 15
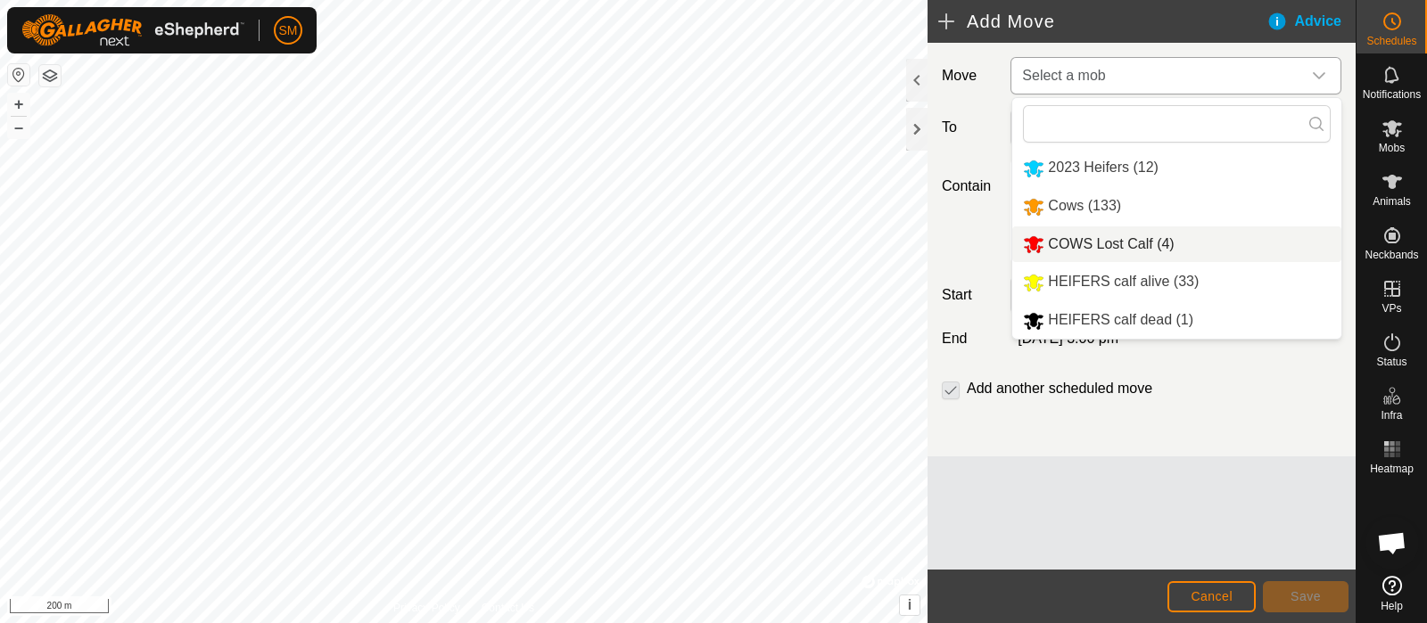
click at [1088, 241] on span "COWS Lost Calf (4)" at bounding box center [1111, 243] width 126 height 15
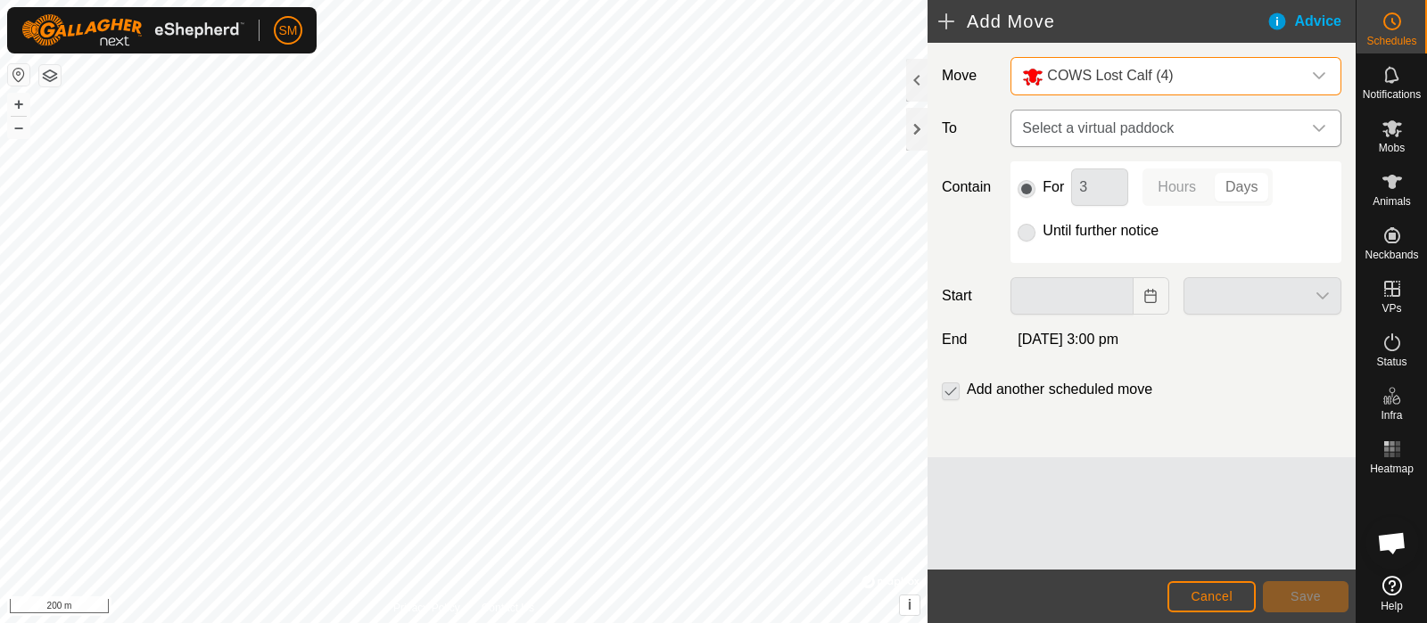
click at [1099, 139] on span "Select a virtual paddock" at bounding box center [1158, 129] width 286 height 36
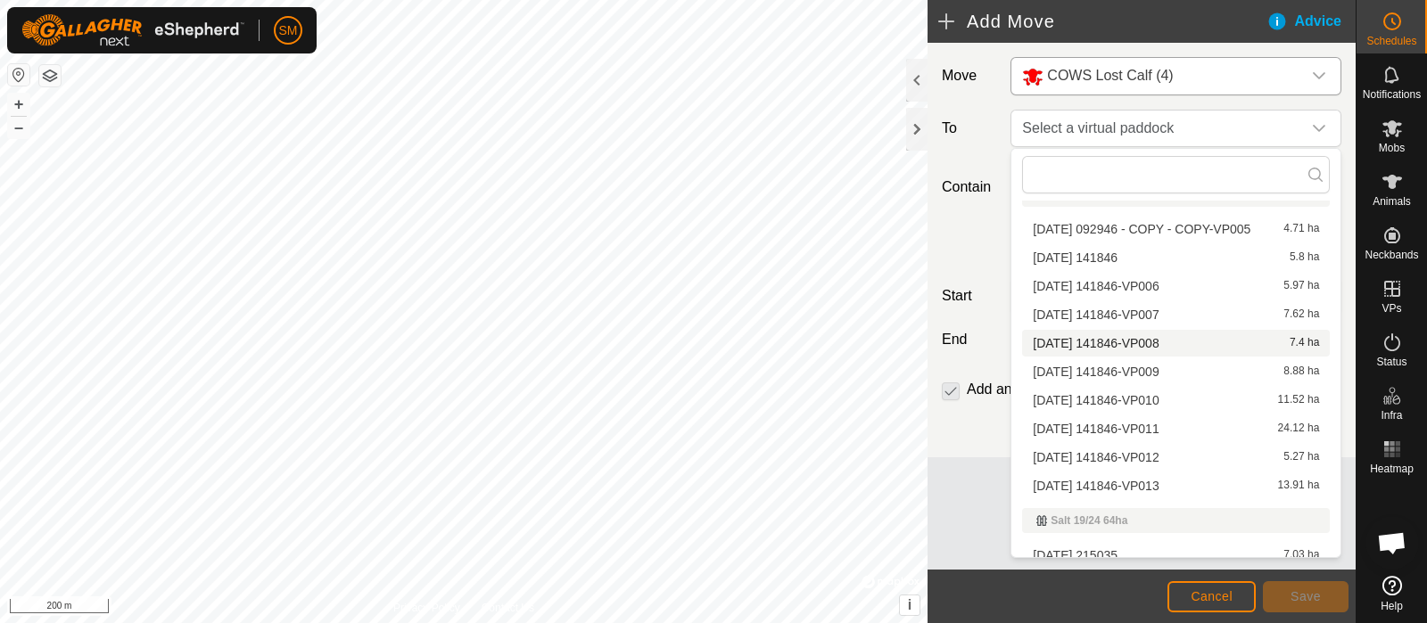
scroll to position [805, 0]
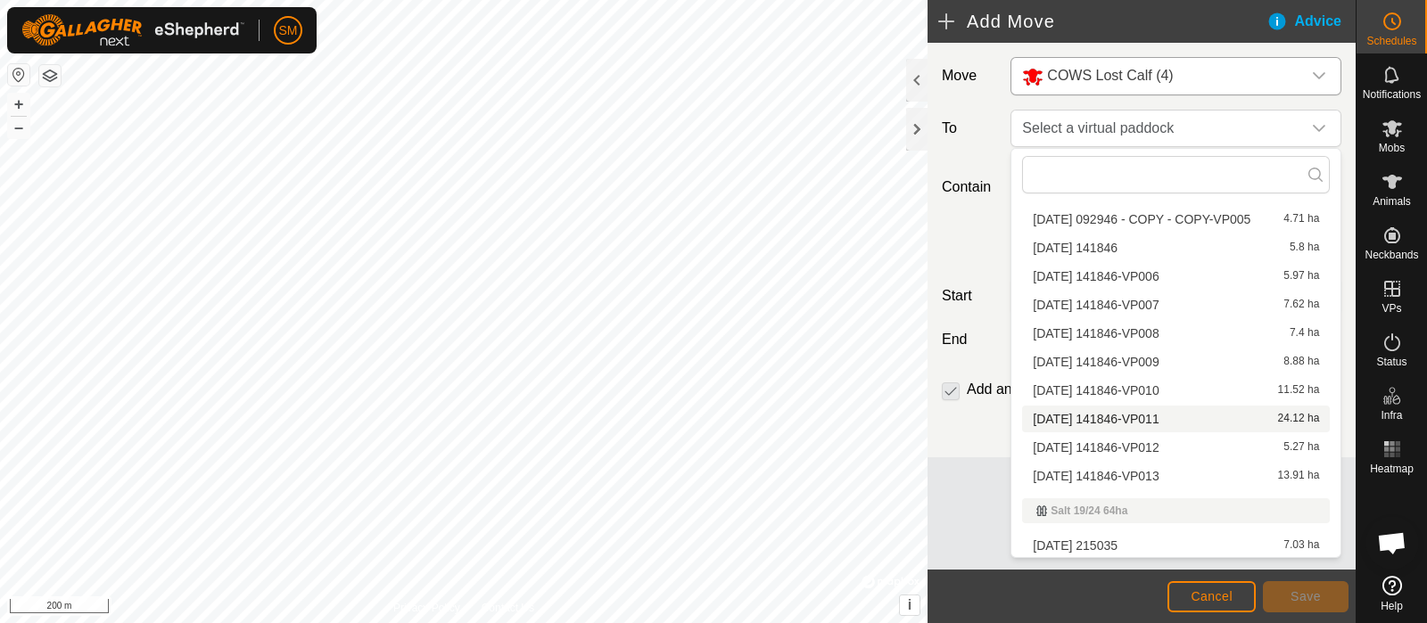
click at [1139, 415] on span "[DATE] 141846-VP011" at bounding box center [1096, 419] width 126 height 12
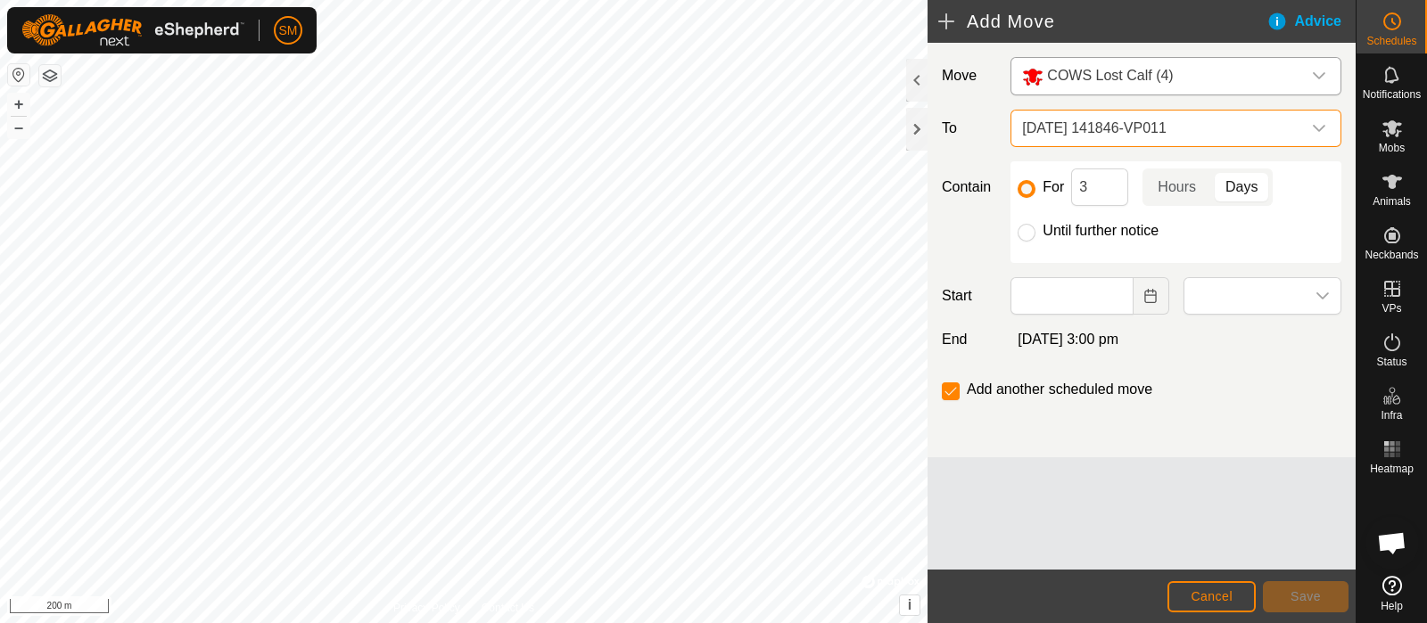
click at [1033, 220] on p-radiobutton at bounding box center [1027, 230] width 18 height 21
click at [1032, 220] on p-radiobutton at bounding box center [1027, 230] width 18 height 21
click at [1032, 231] on input "Until further notice" at bounding box center [1027, 233] width 18 height 18
radio input "true"
checkbox input "false"
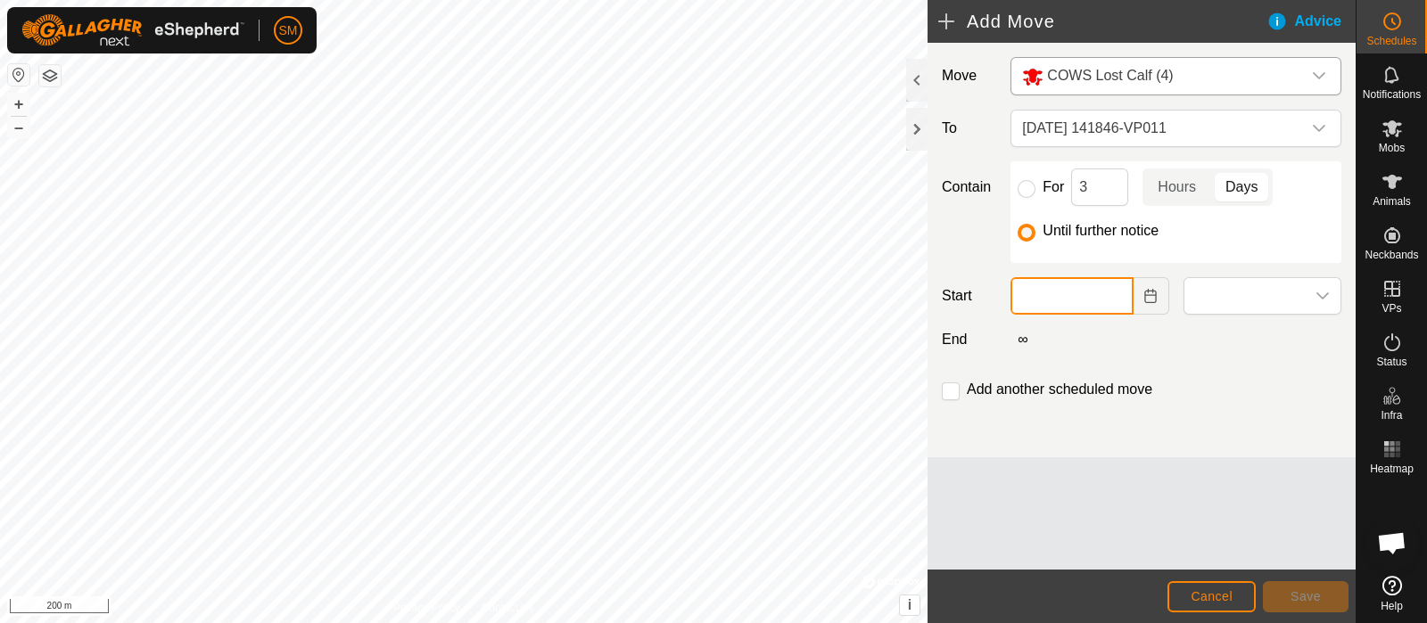
click at [1061, 306] on input "text" at bounding box center [1072, 295] width 122 height 37
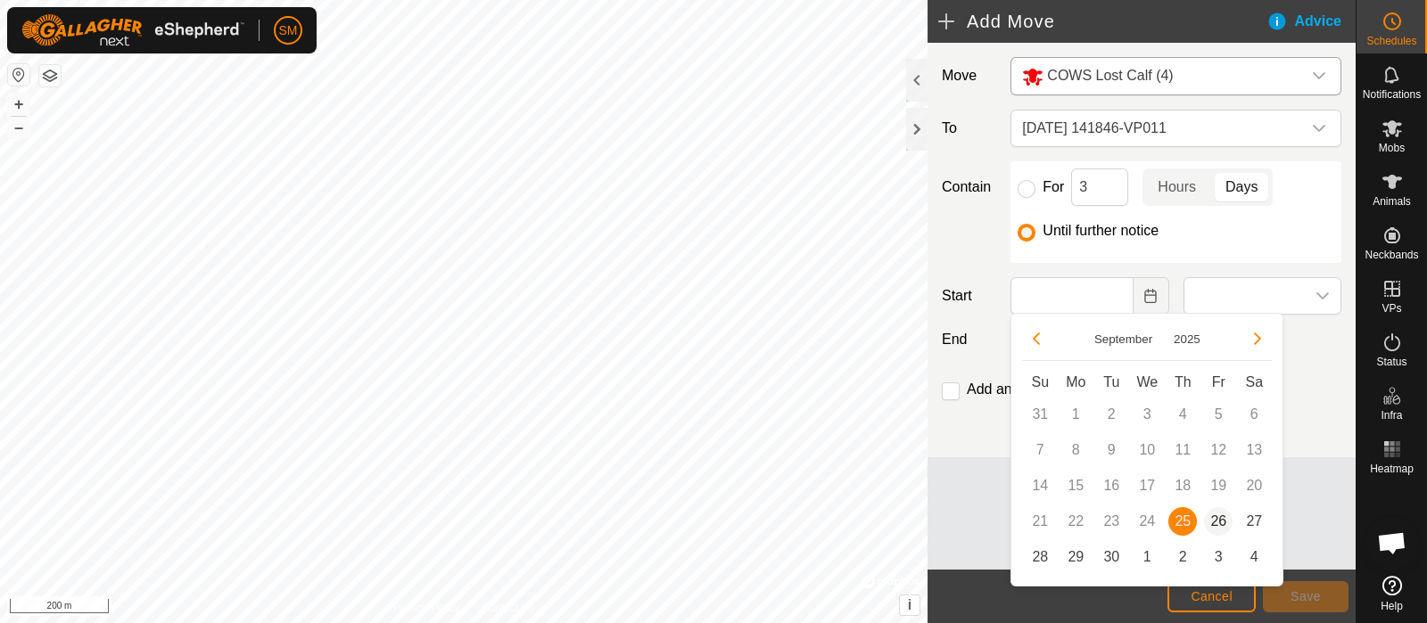
click at [1141, 498] on span "26" at bounding box center [1218, 522] width 29 height 29
type input "[DATE]"
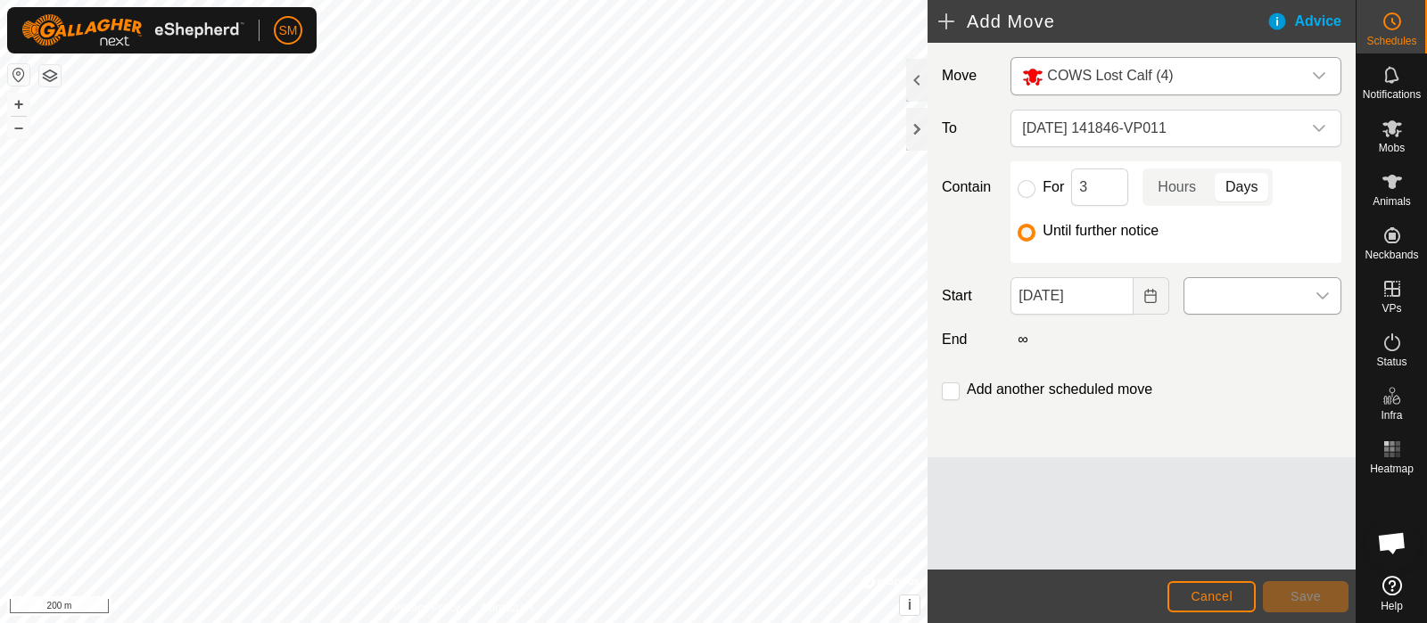
click at [1141, 296] on span at bounding box center [1244, 296] width 120 height 36
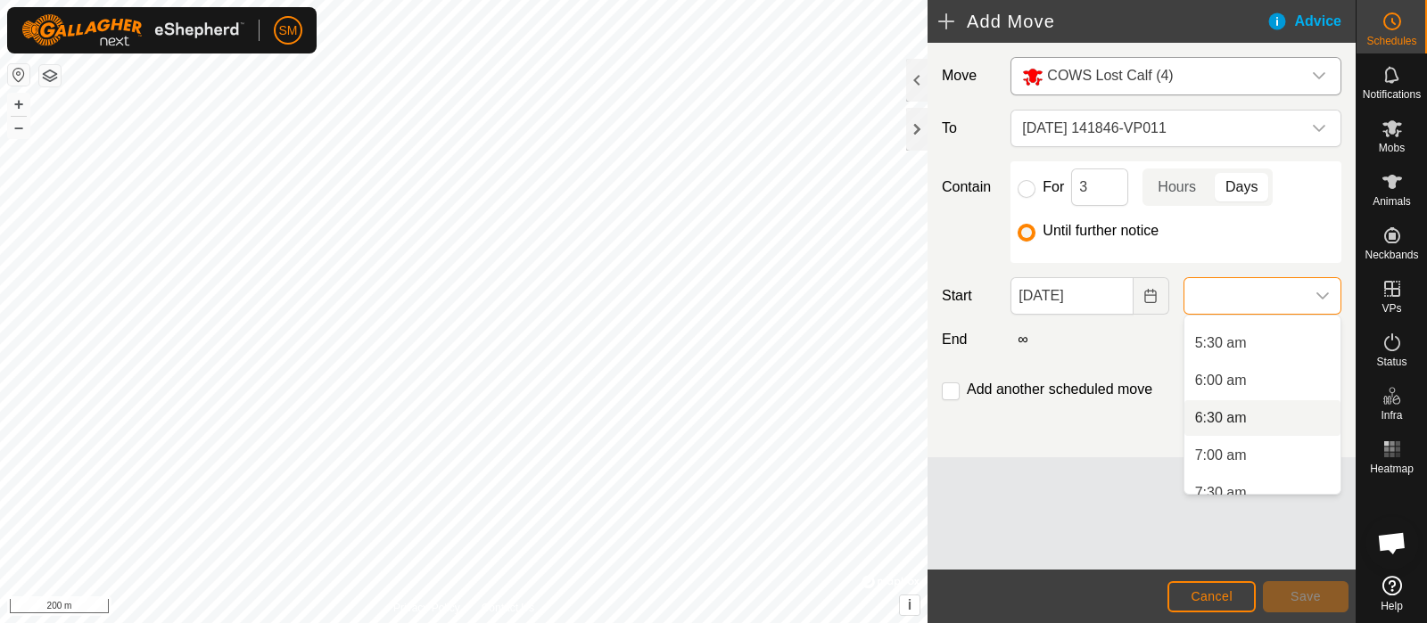
scroll to position [410, 0]
click at [1141, 381] on li "6:00 am" at bounding box center [1262, 373] width 156 height 36
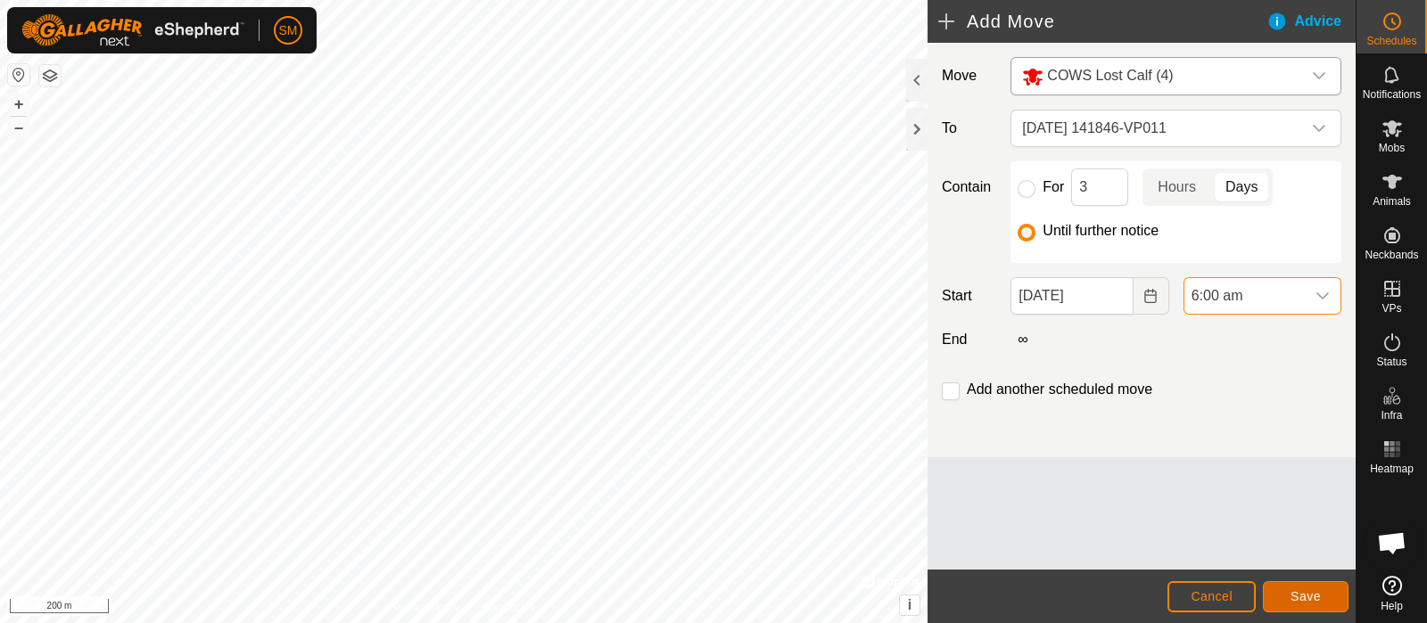
click at [1141, 498] on span "Save" at bounding box center [1306, 597] width 30 height 14
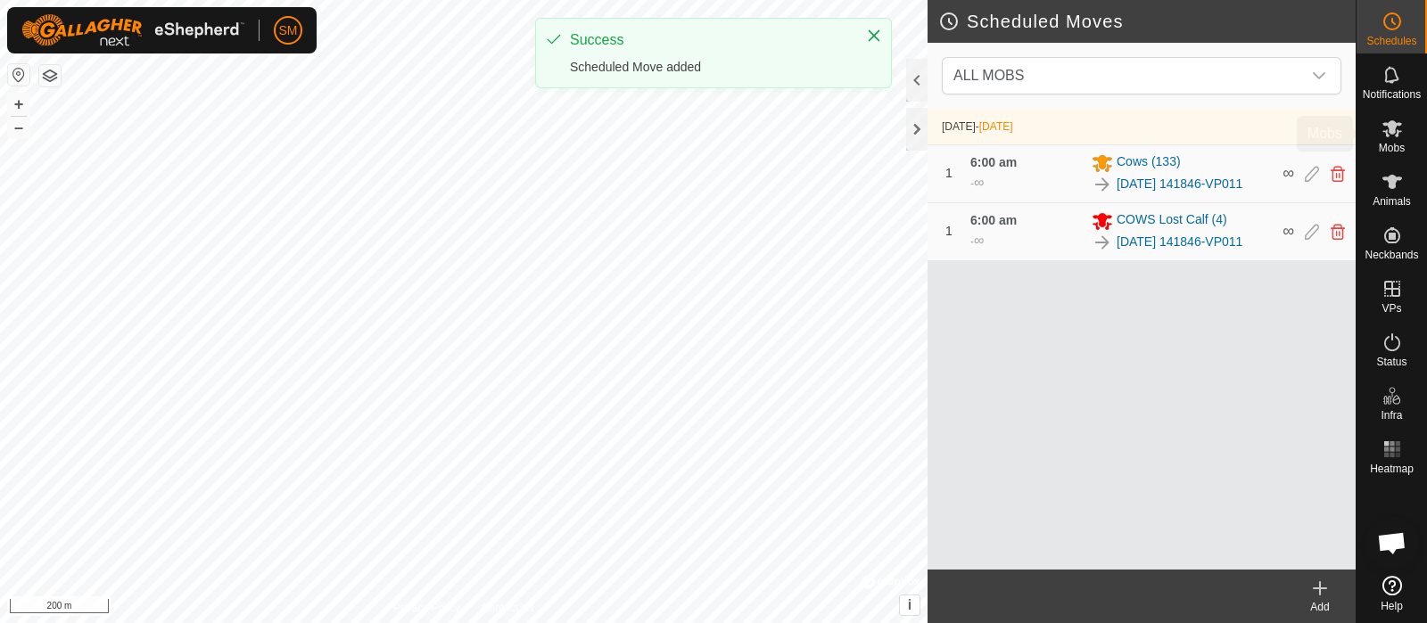
click at [1141, 149] on span "Mobs" at bounding box center [1392, 148] width 26 height 11
